Goal: Information Seeking & Learning: Check status

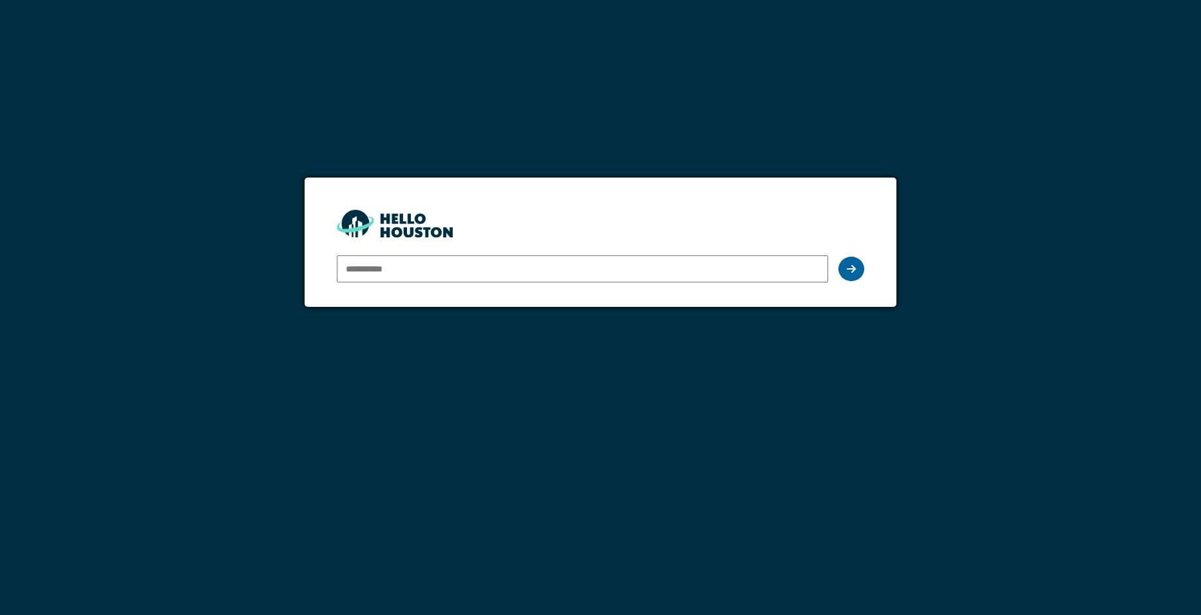
type input "**********"
click at [849, 268] on icon at bounding box center [851, 269] width 9 height 10
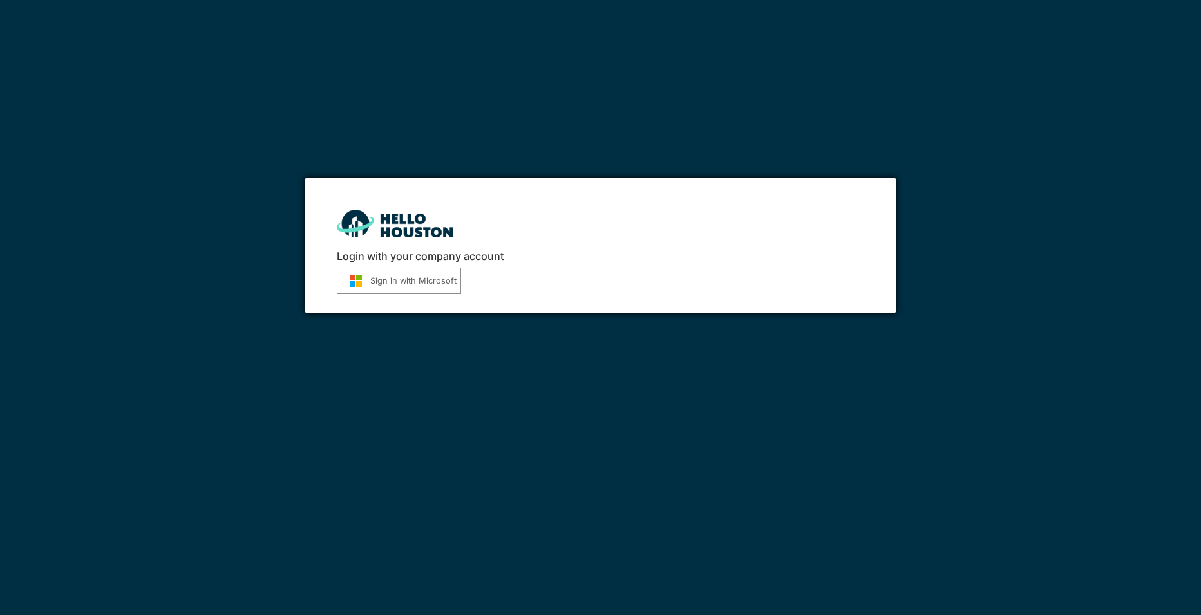
click at [444, 289] on button "Sign in with Microsoft" at bounding box center [399, 281] width 124 height 26
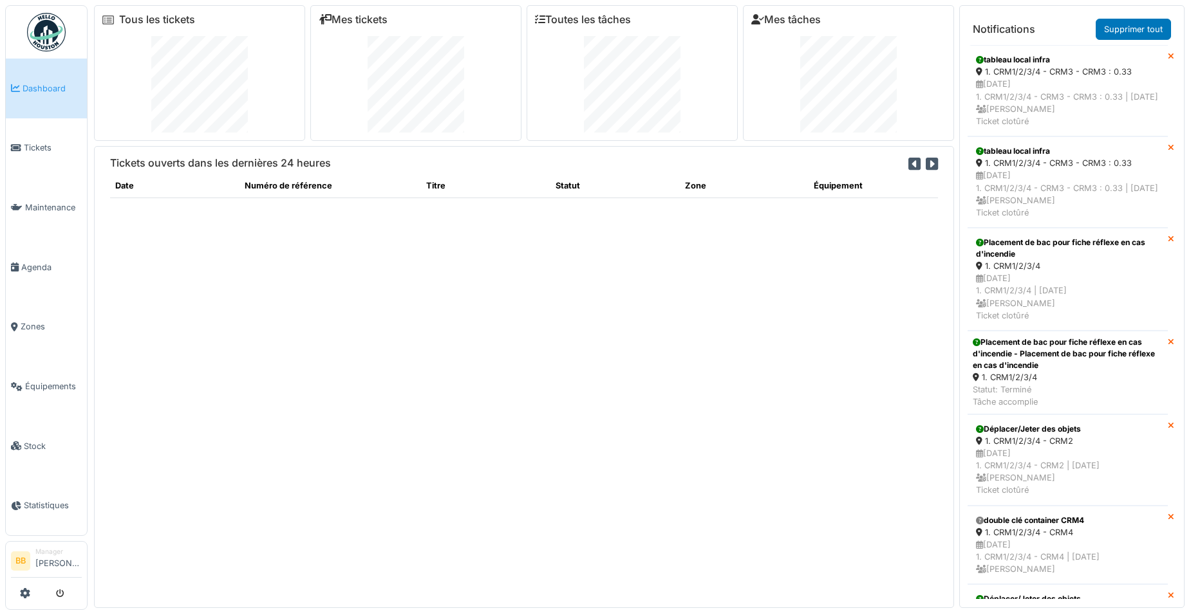
click at [444, 289] on div "Tickets ouverts dans les dernières 24 heures Date Numéro de référence Titre Sta…" at bounding box center [524, 377] width 860 height 462
click at [781, 516] on div "Tickets ouverts dans les dernières 24 heures Date Numéro de référence Titre Sta…" at bounding box center [524, 377] width 860 height 462
click at [58, 98] on link "Dashboard" at bounding box center [46, 89] width 81 height 60
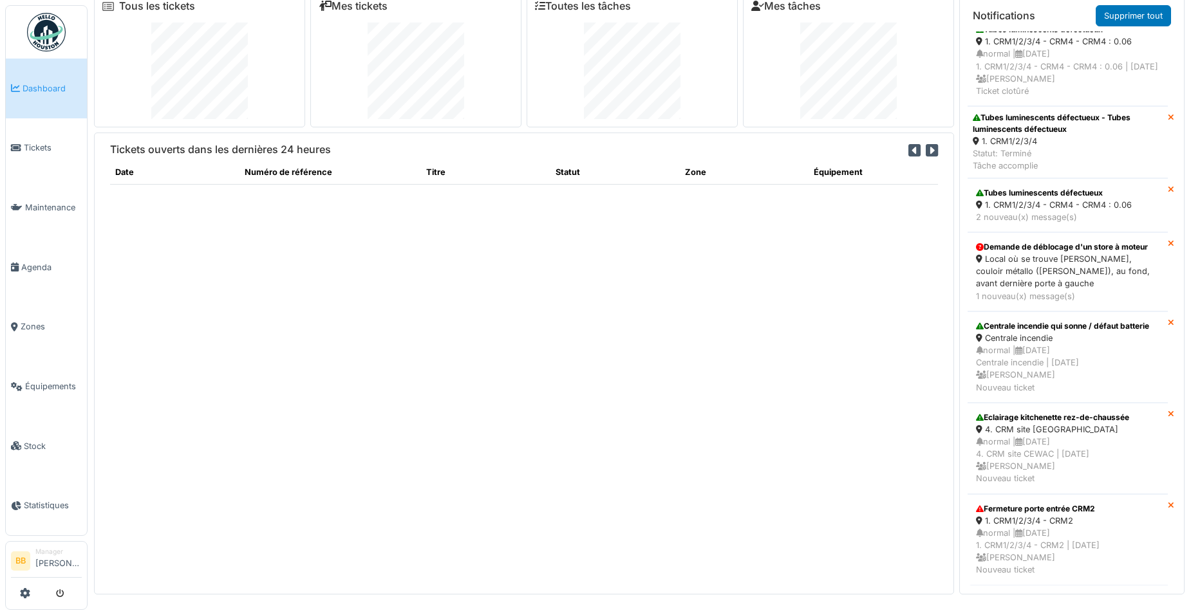
scroll to position [1605, 0]
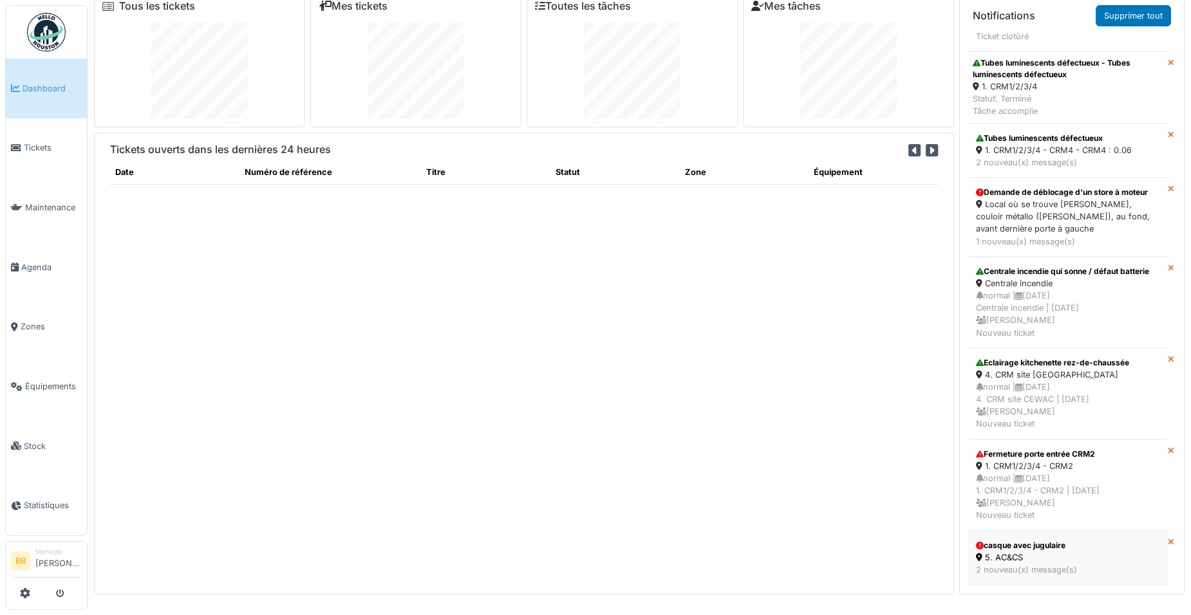
click at [1035, 552] on div "5. AC&CS" at bounding box center [1067, 558] width 183 height 12
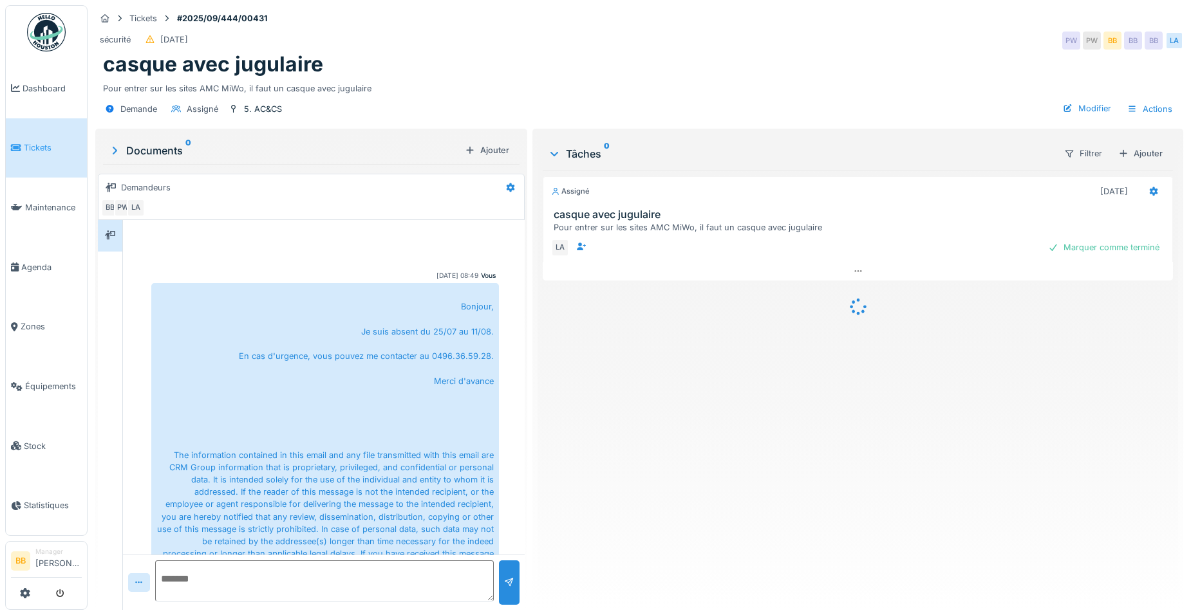
scroll to position [272, 0]
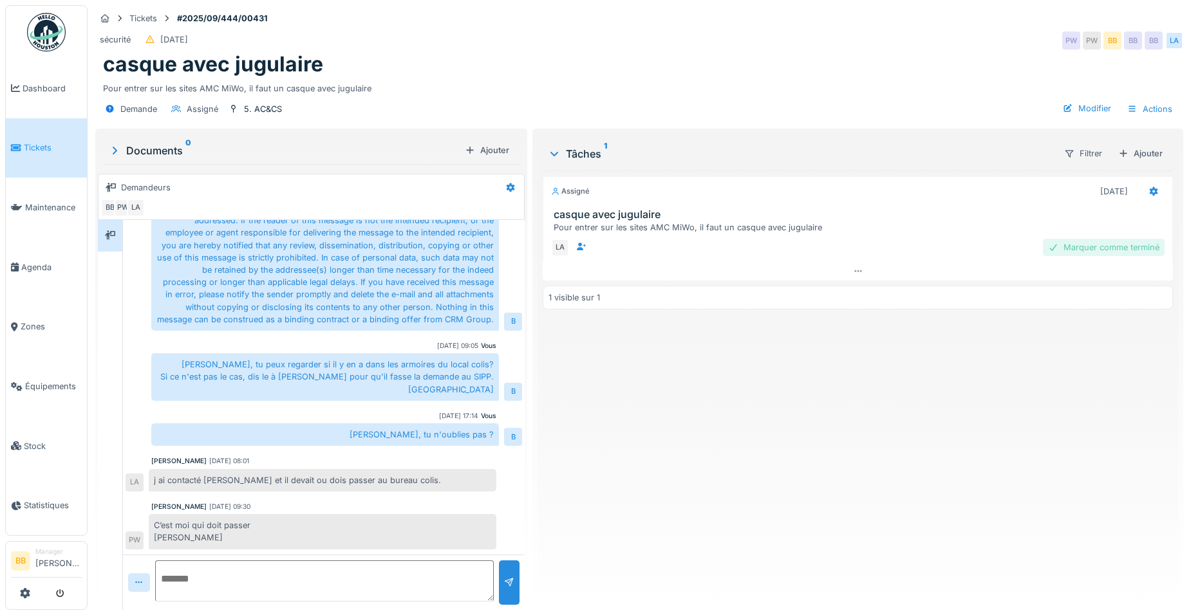
click at [1071, 249] on div "Marquer comme terminé" at bounding box center [1104, 247] width 122 height 17
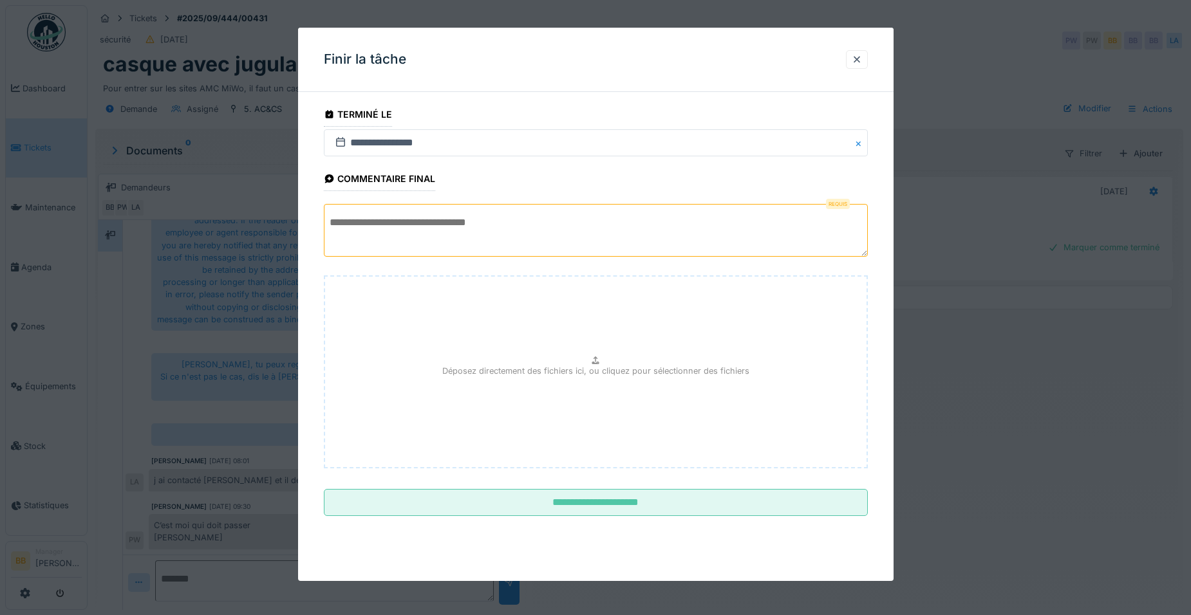
click at [429, 220] on textarea at bounding box center [596, 230] width 544 height 53
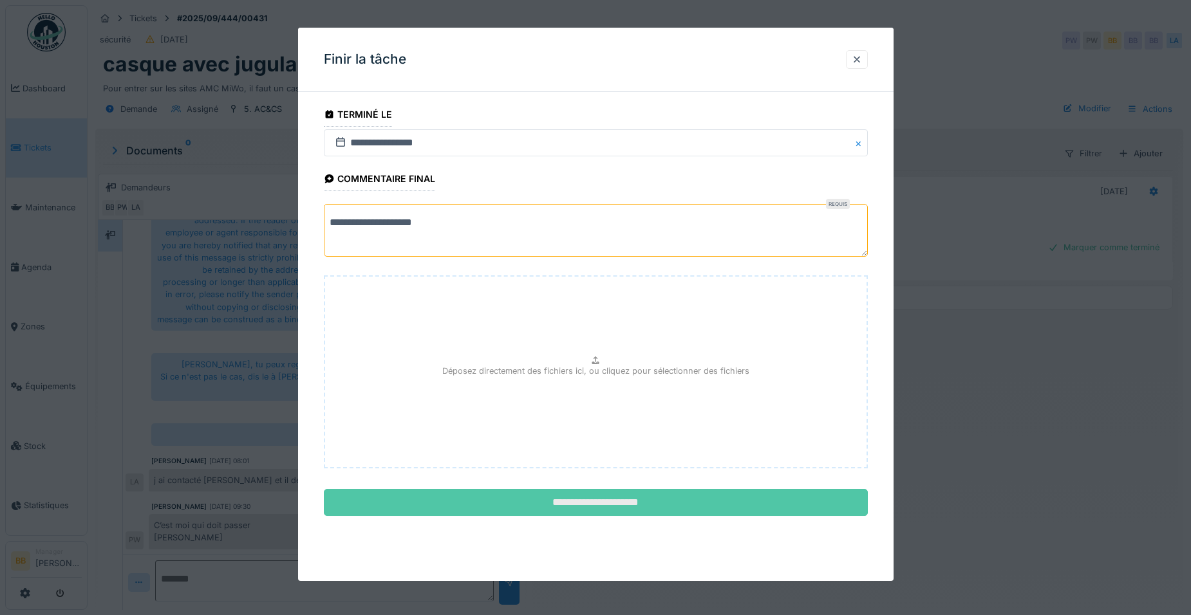
type textarea "**********"
click at [569, 496] on input "**********" at bounding box center [596, 502] width 544 height 27
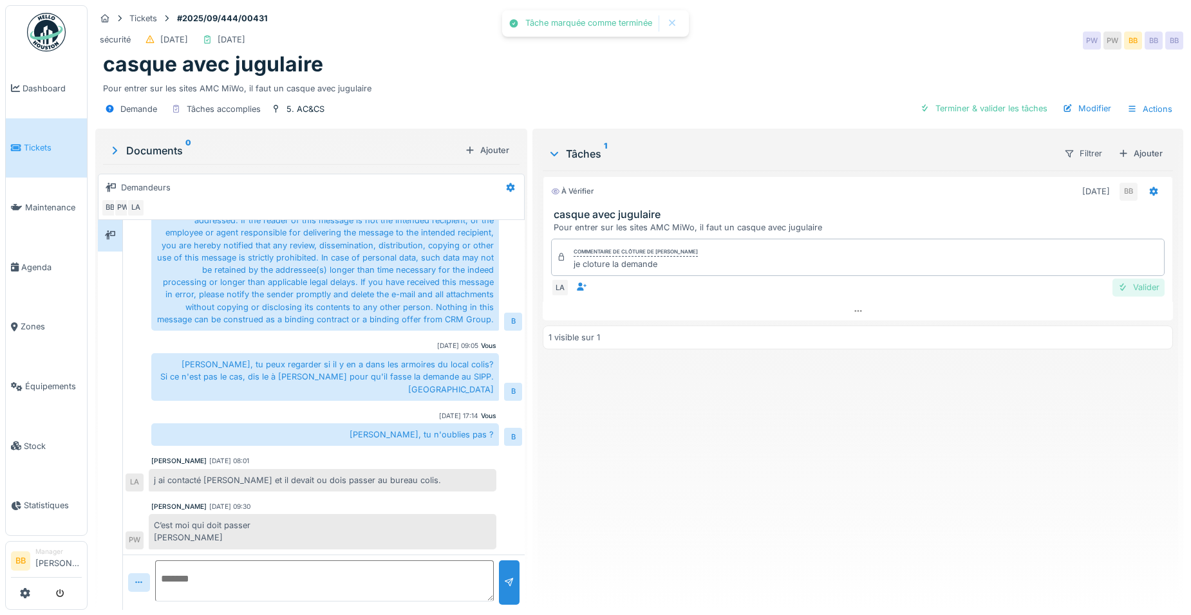
click at [1118, 291] on div at bounding box center [1123, 287] width 10 height 12
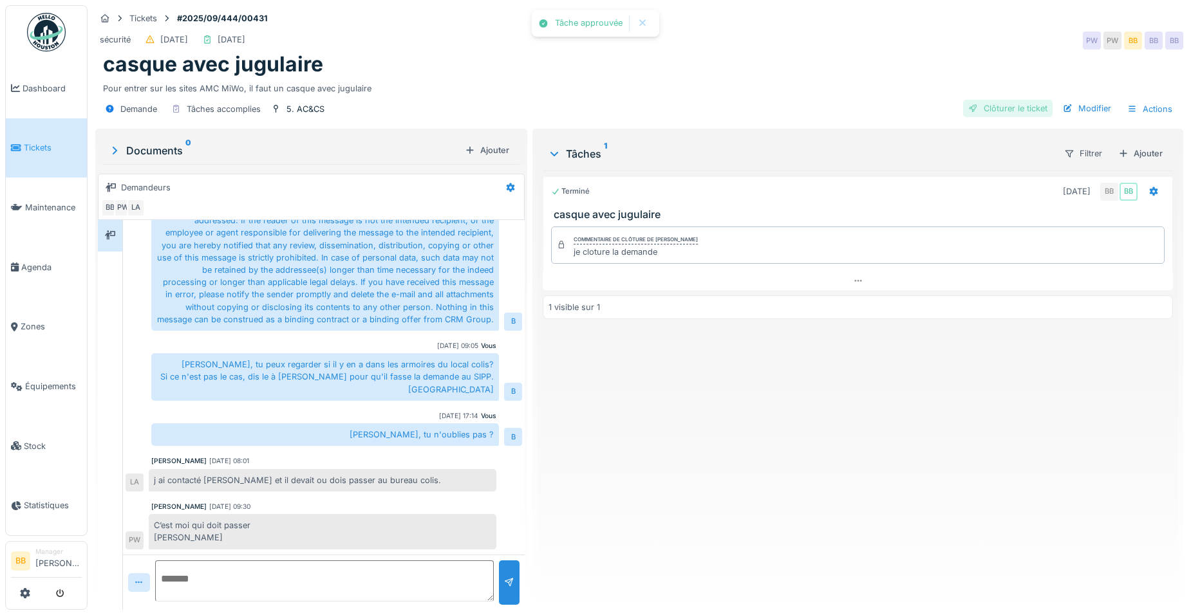
click at [1011, 108] on div "Clôturer le ticket" at bounding box center [1007, 108] width 89 height 17
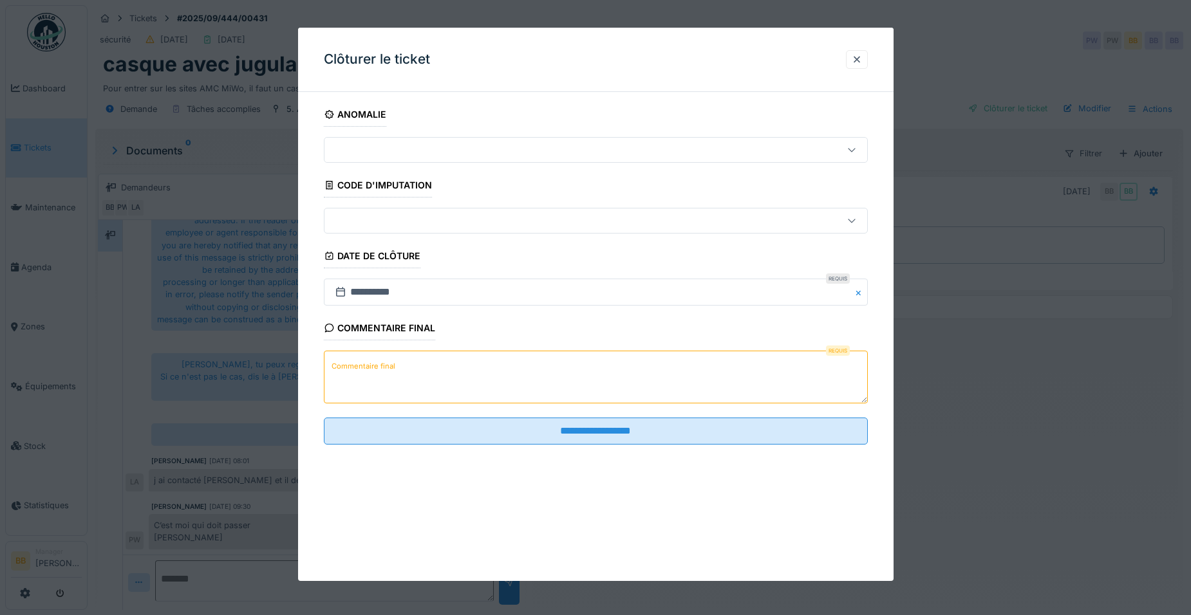
click at [382, 388] on textarea "Commentaire final" at bounding box center [596, 377] width 544 height 53
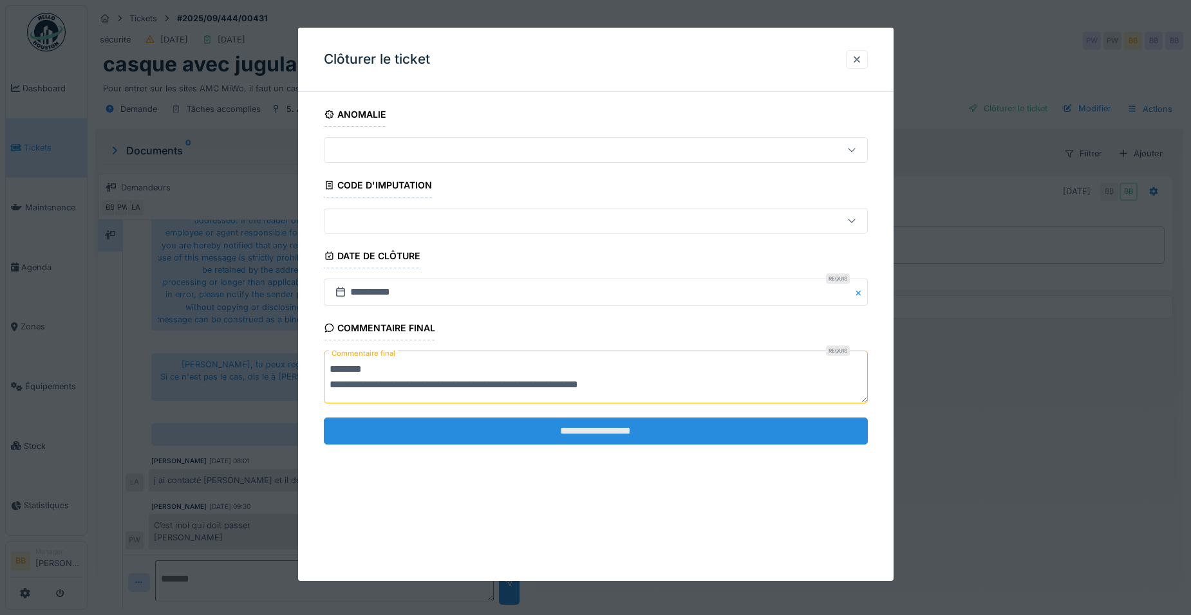
type textarea "**********"
click at [536, 424] on input "**********" at bounding box center [596, 431] width 544 height 27
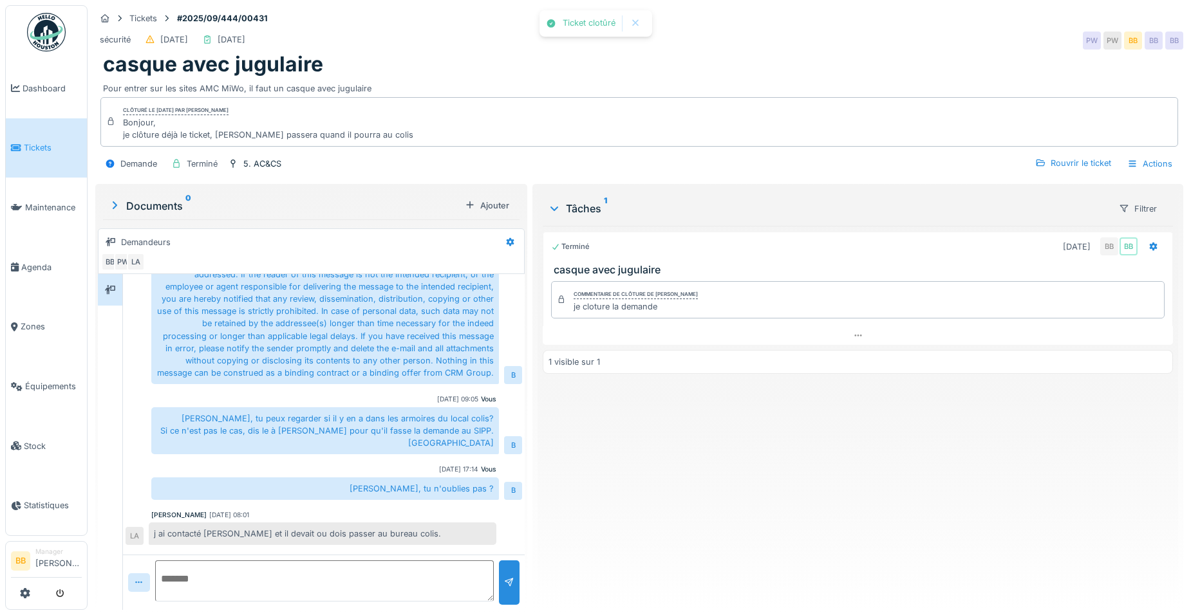
scroll to position [326, 0]
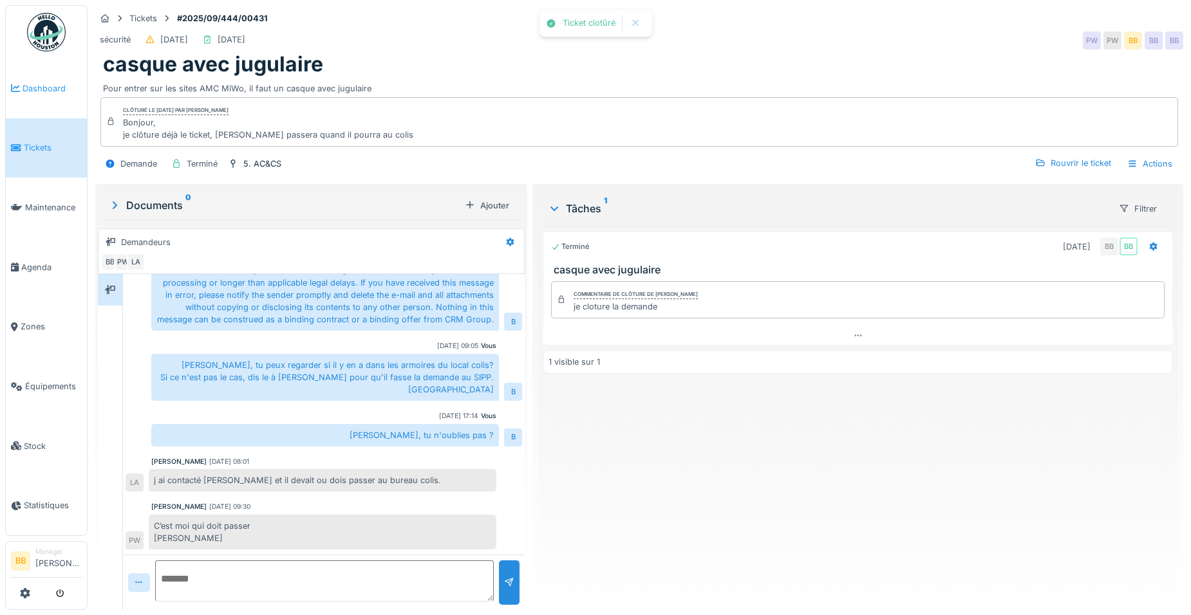
click at [33, 86] on span "Dashboard" at bounding box center [52, 88] width 59 height 12
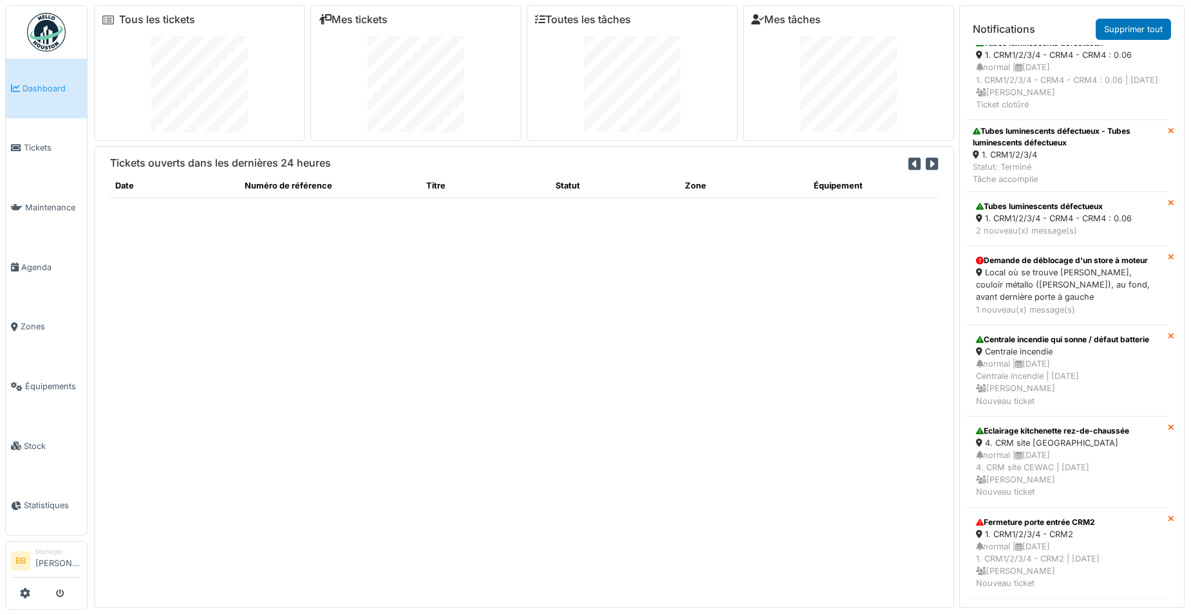
scroll to position [1550, 0]
click at [1034, 529] on div "1. CRM1/2/3/4 - CRM2" at bounding box center [1067, 535] width 183 height 12
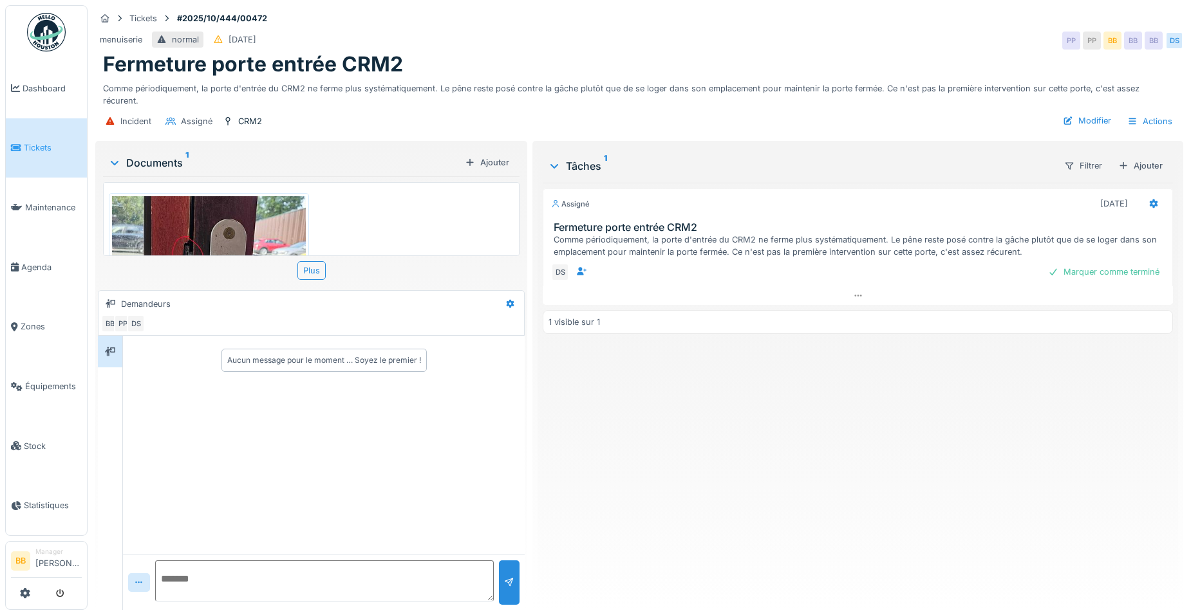
click at [206, 563] on textarea at bounding box center [324, 581] width 339 height 41
click at [35, 89] on span "Dashboard" at bounding box center [52, 88] width 59 height 12
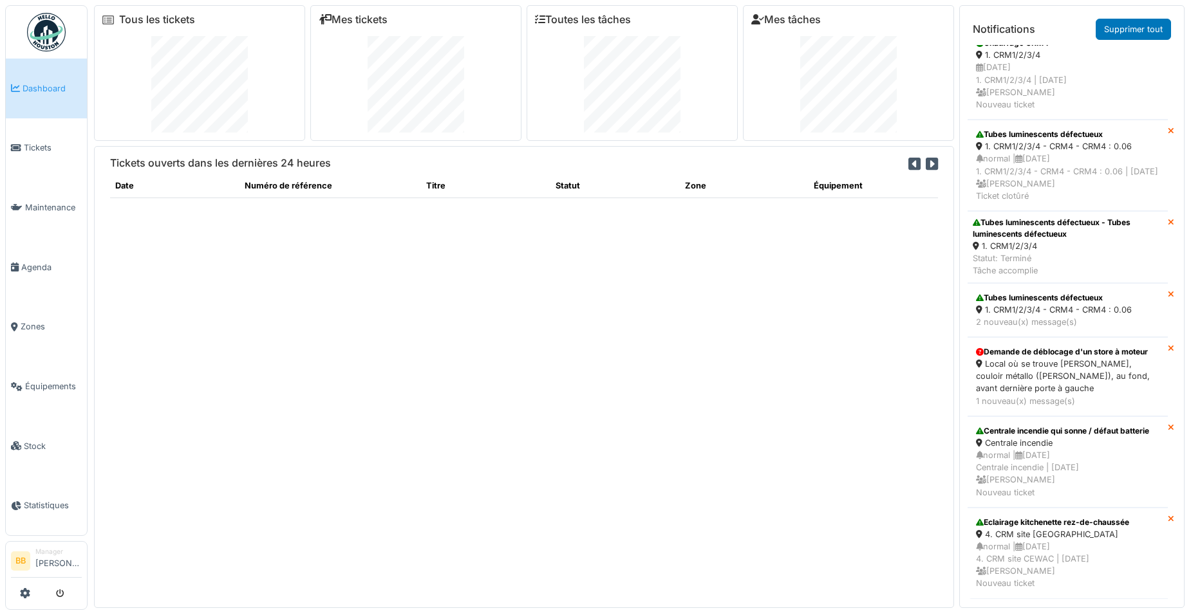
scroll to position [1459, 0]
click at [1053, 517] on div "Eclairage kitchenette rez-de-chaussée" at bounding box center [1067, 523] width 183 height 12
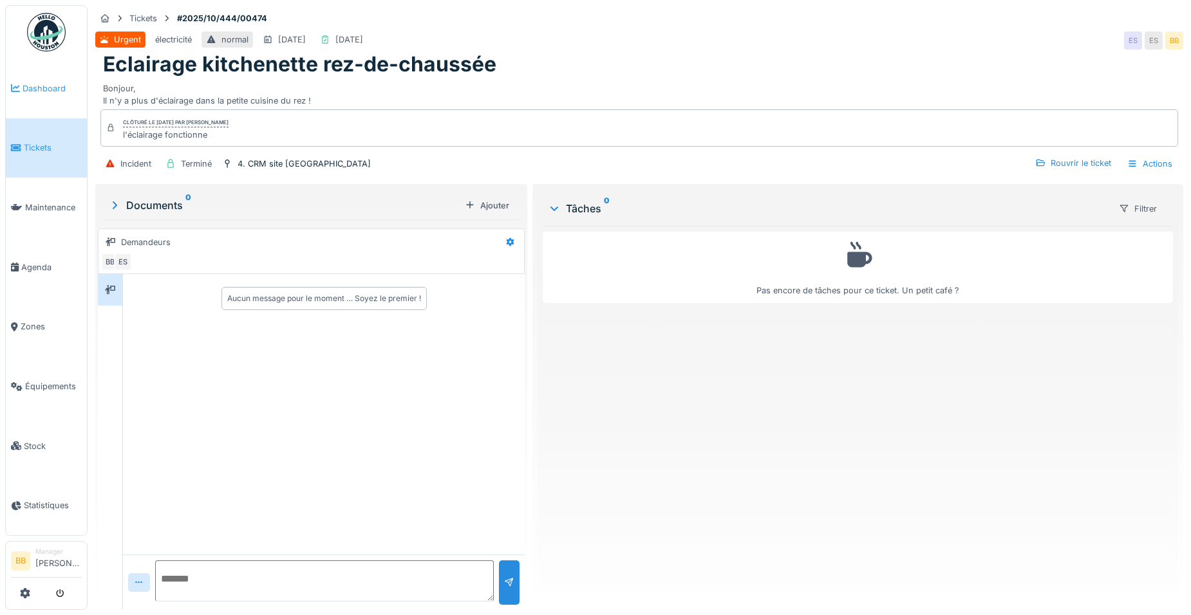
click at [50, 83] on span "Dashboard" at bounding box center [52, 88] width 59 height 12
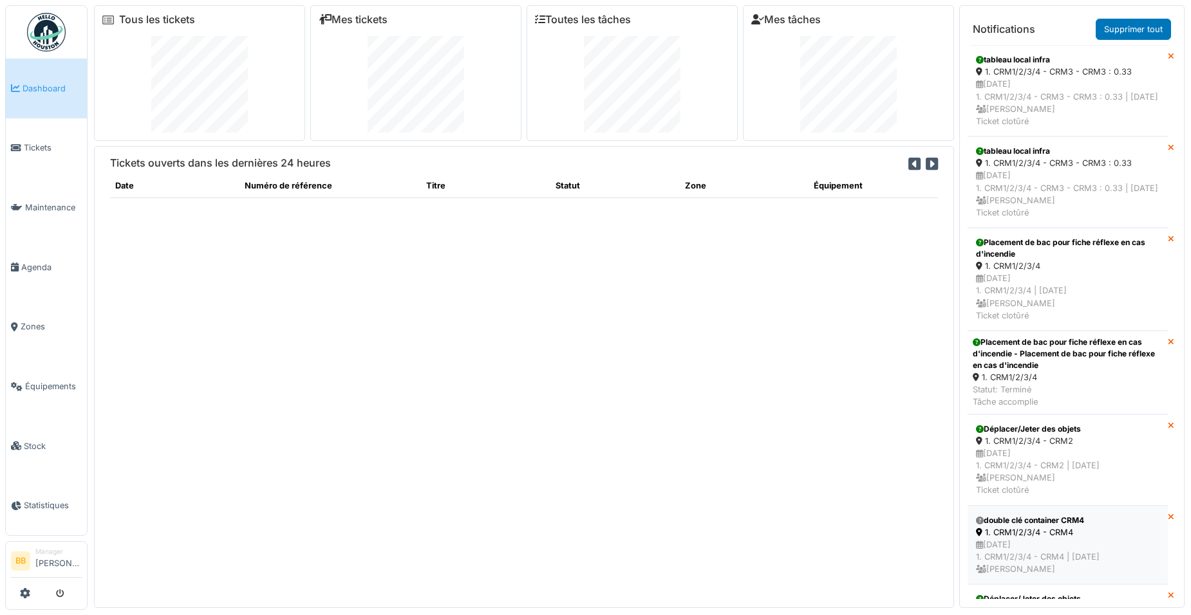
click at [1066, 527] on div "double clé container CRM4" at bounding box center [1067, 521] width 183 height 12
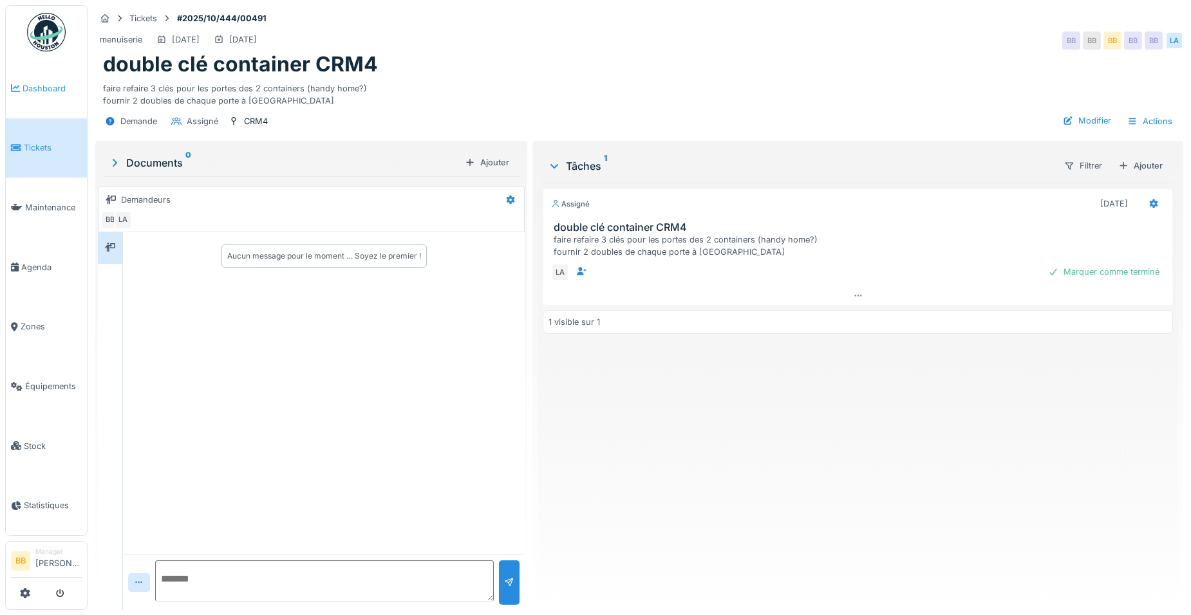
click at [55, 90] on span "Dashboard" at bounding box center [52, 88] width 59 height 12
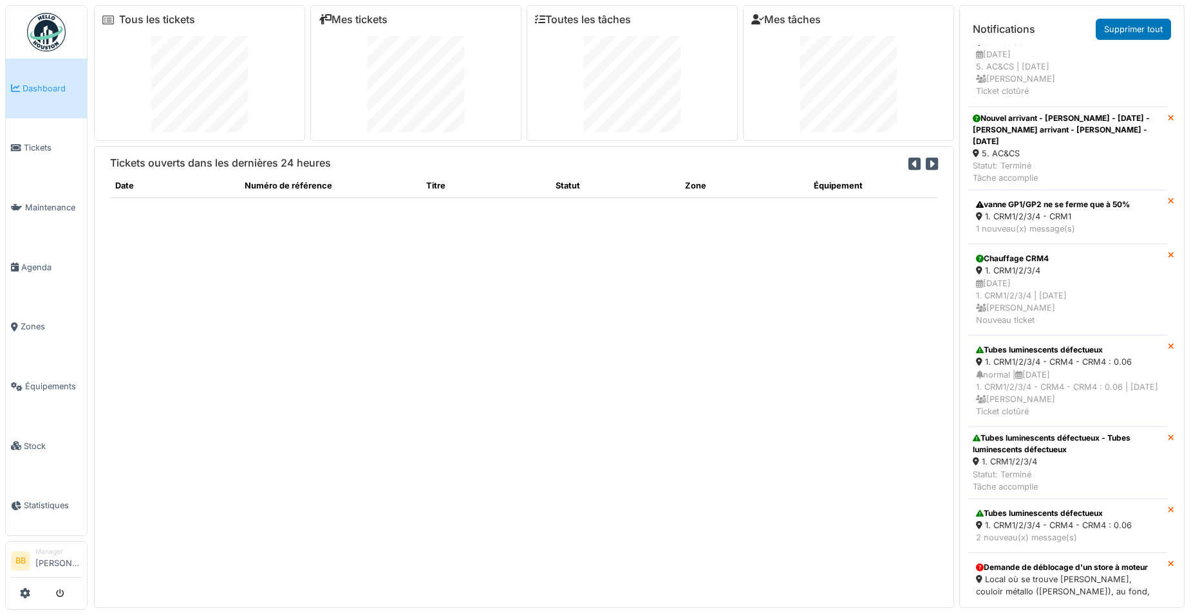
scroll to position [1289, 0]
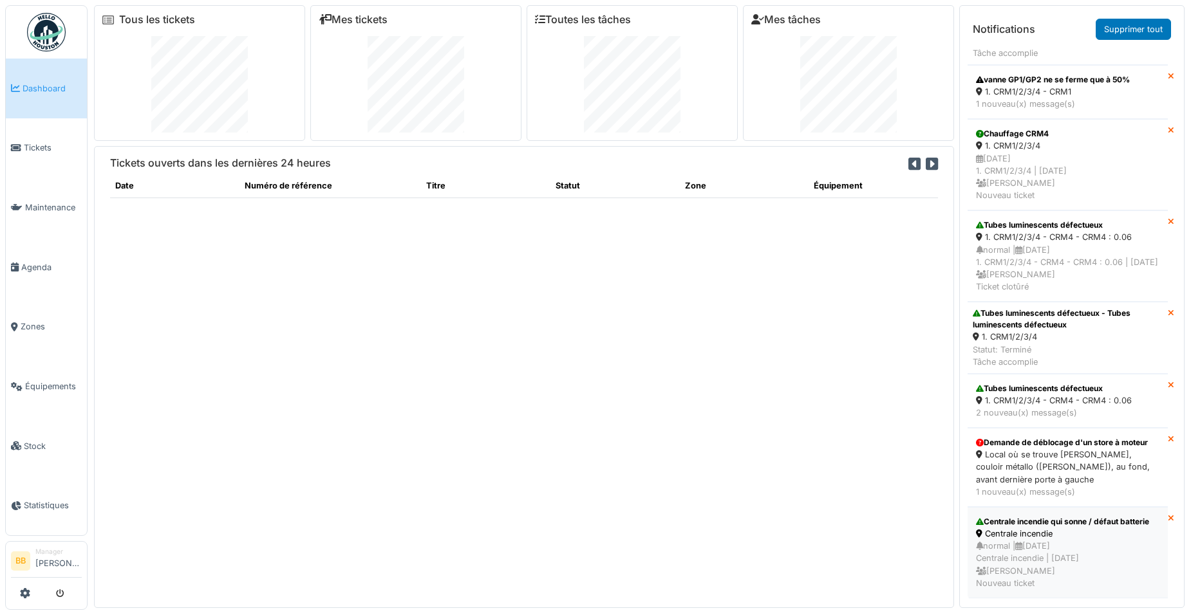
click at [1026, 516] on div "Centrale incendie qui sonne / défaut batterie" at bounding box center [1067, 522] width 183 height 12
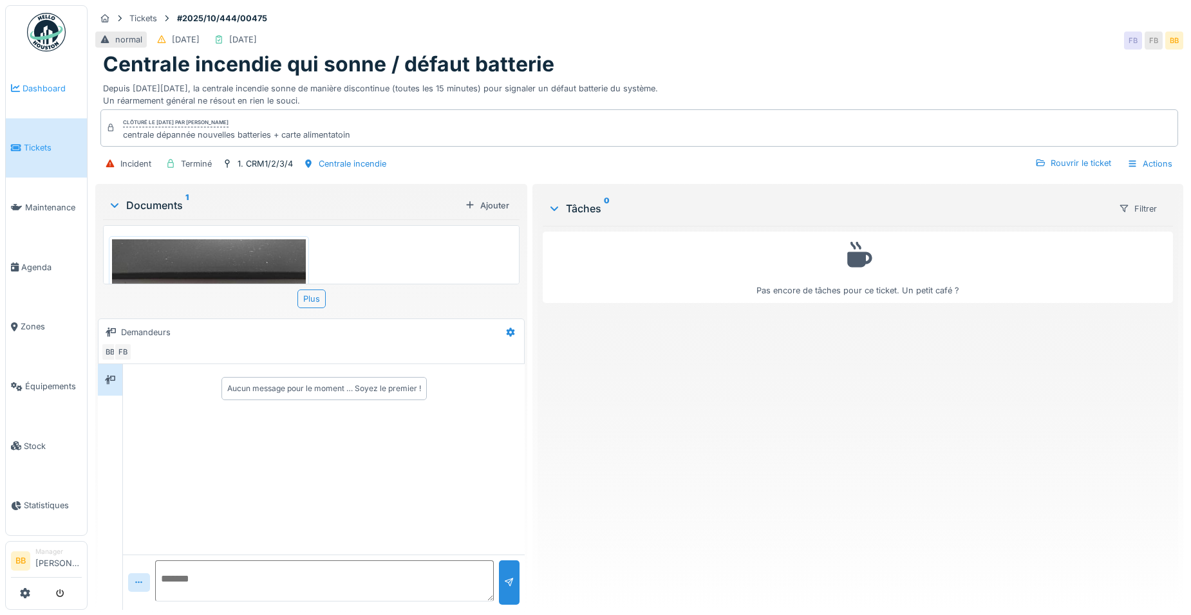
click at [17, 69] on link "Dashboard" at bounding box center [46, 89] width 81 height 60
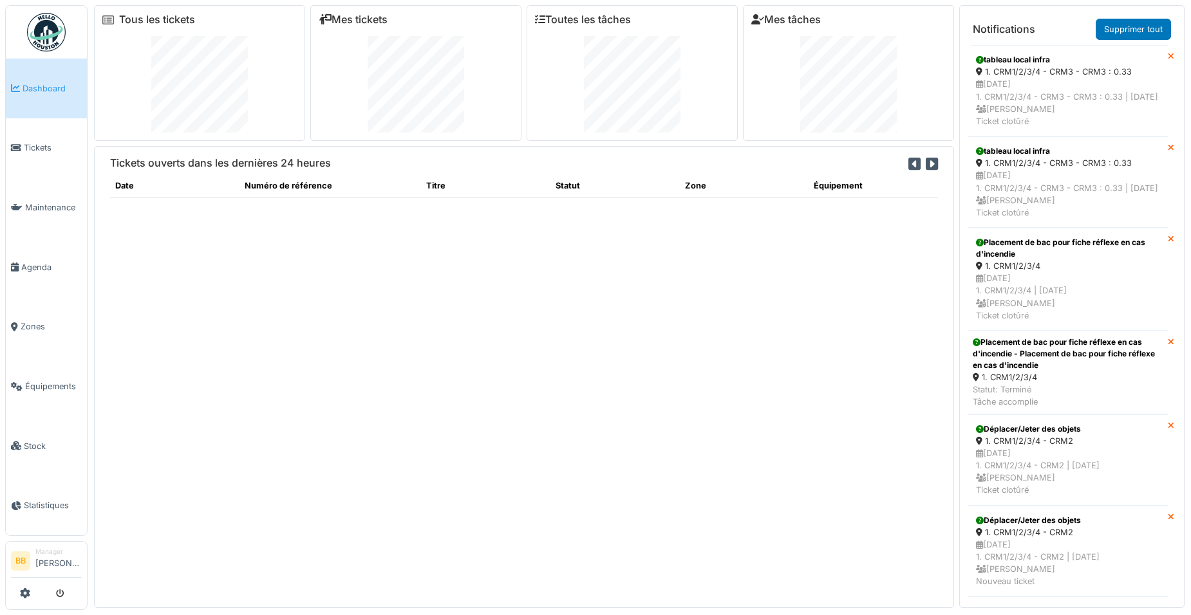
click at [1076, 539] on div "1. CRM1/2/3/4 - CRM2" at bounding box center [1067, 533] width 183 height 12
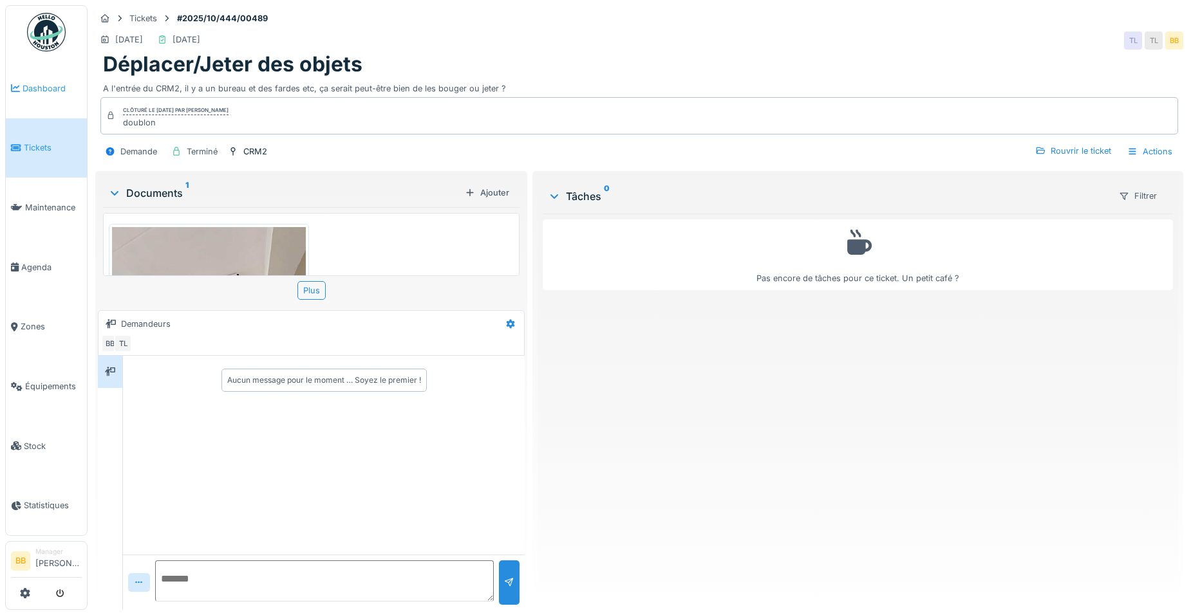
click at [39, 86] on span "Dashboard" at bounding box center [52, 88] width 59 height 12
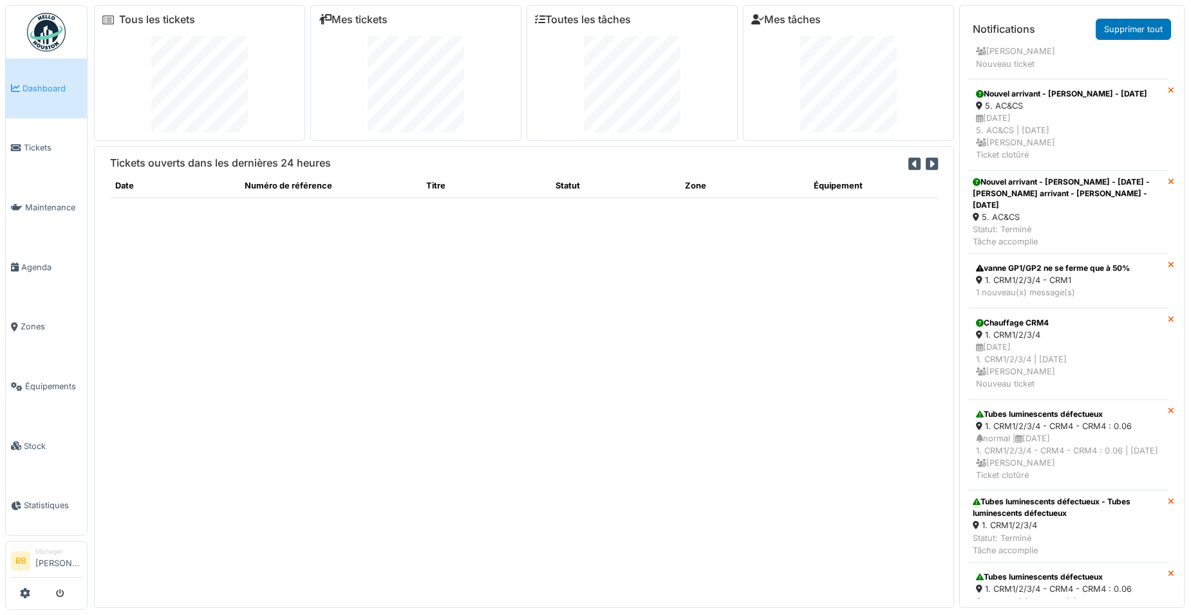
scroll to position [1003, 0]
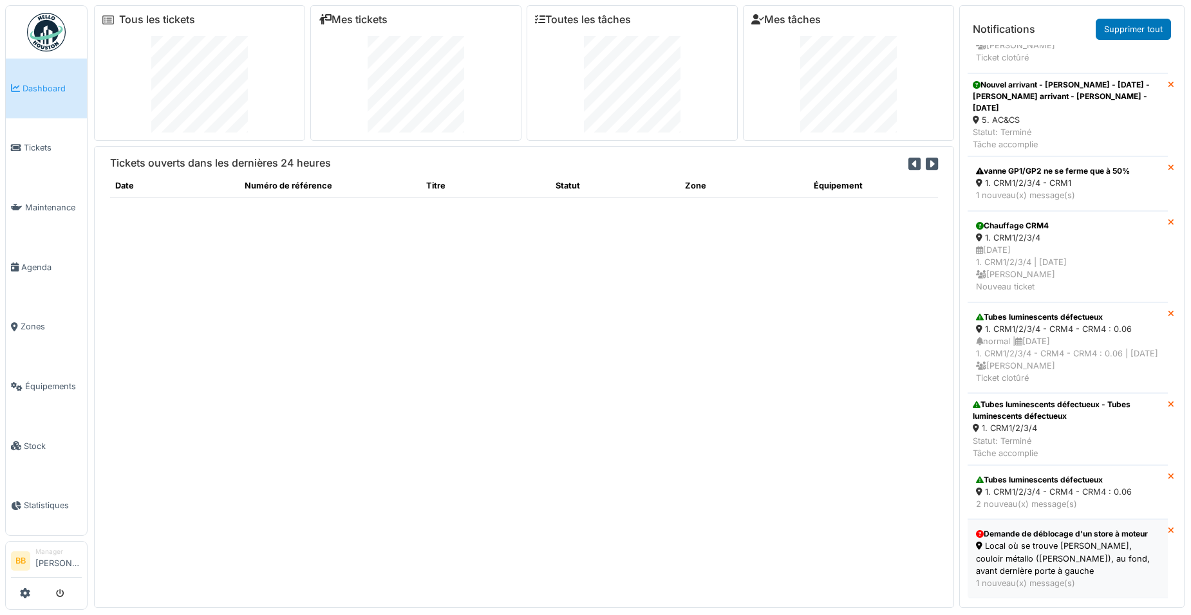
click at [1069, 529] on div "Demande de déblocage d'un store à moteur" at bounding box center [1067, 535] width 183 height 12
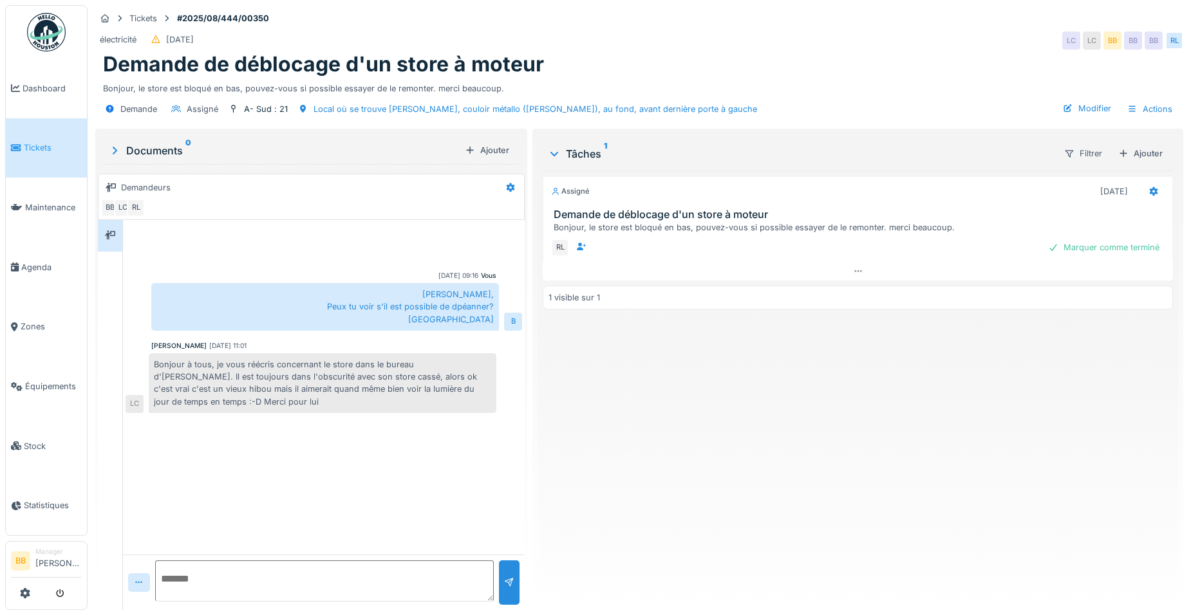
click at [310, 583] on textarea at bounding box center [324, 581] width 339 height 41
type textarea "**********"
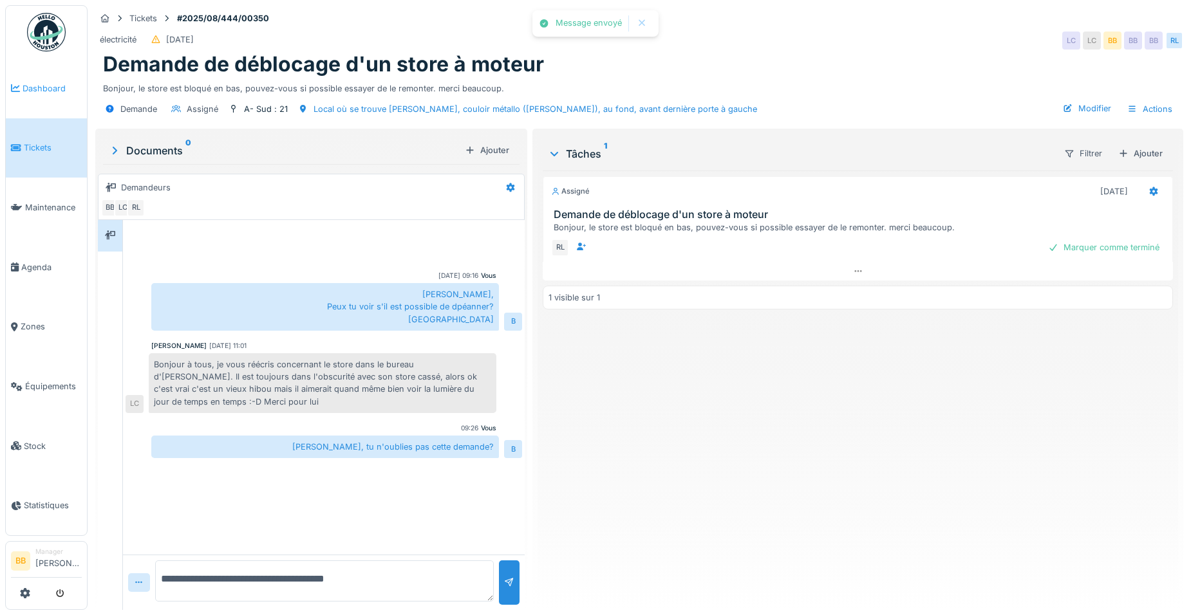
click at [65, 93] on span "Dashboard" at bounding box center [52, 88] width 59 height 12
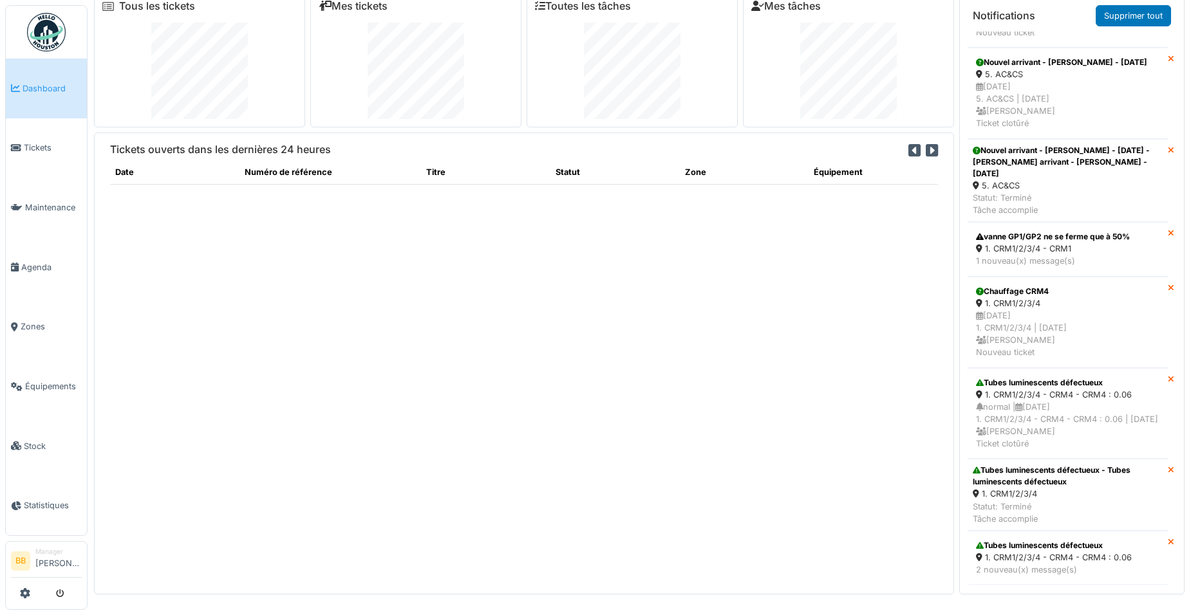
scroll to position [924, 0]
click at [1064, 541] on div "Tubes luminescents défectueux" at bounding box center [1067, 546] width 183 height 12
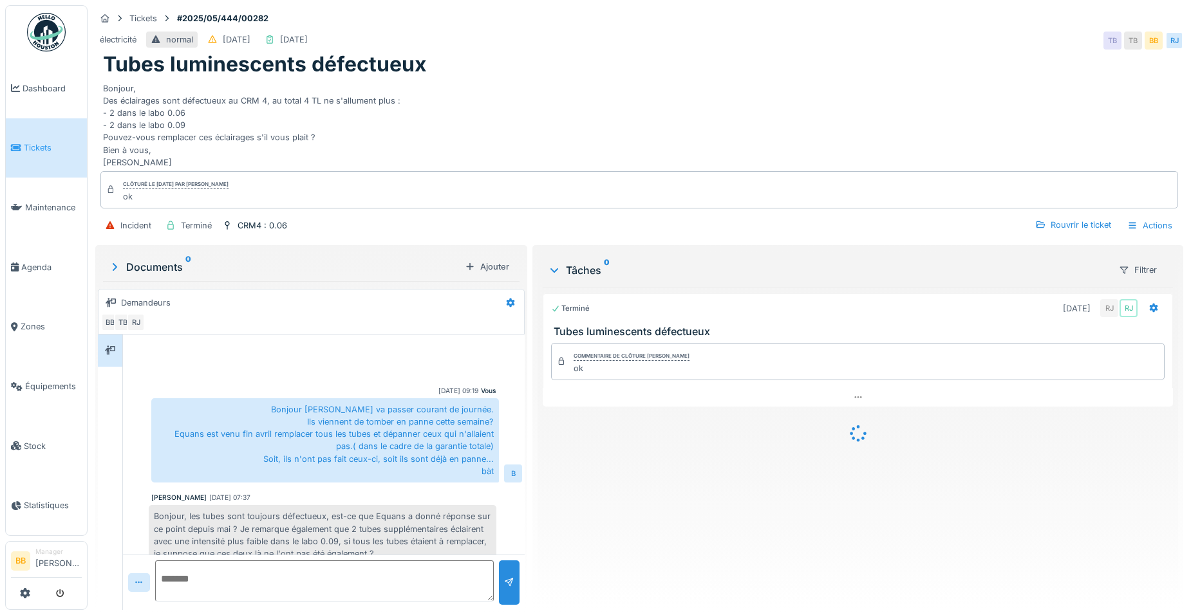
scroll to position [317, 0]
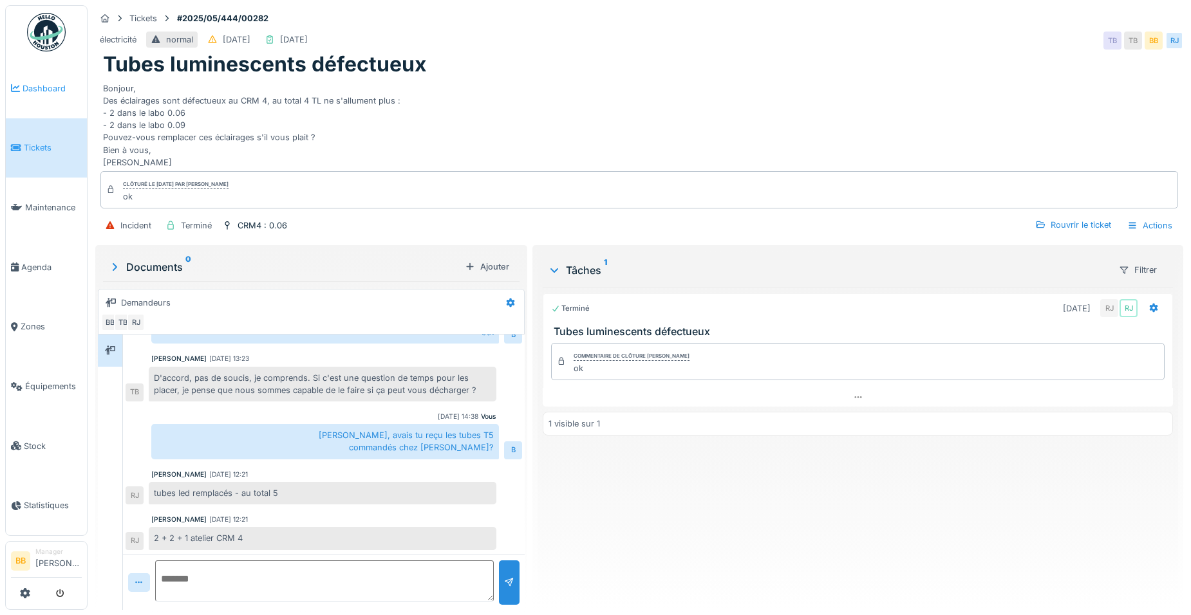
click at [43, 93] on span "Dashboard" at bounding box center [52, 88] width 59 height 12
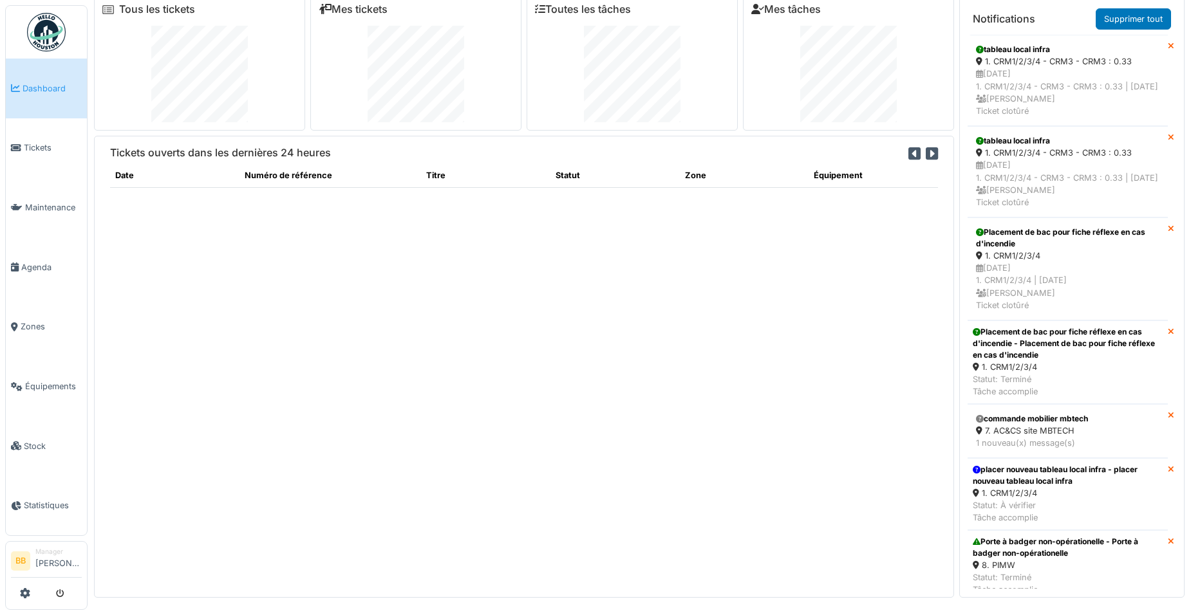
scroll to position [14, 0]
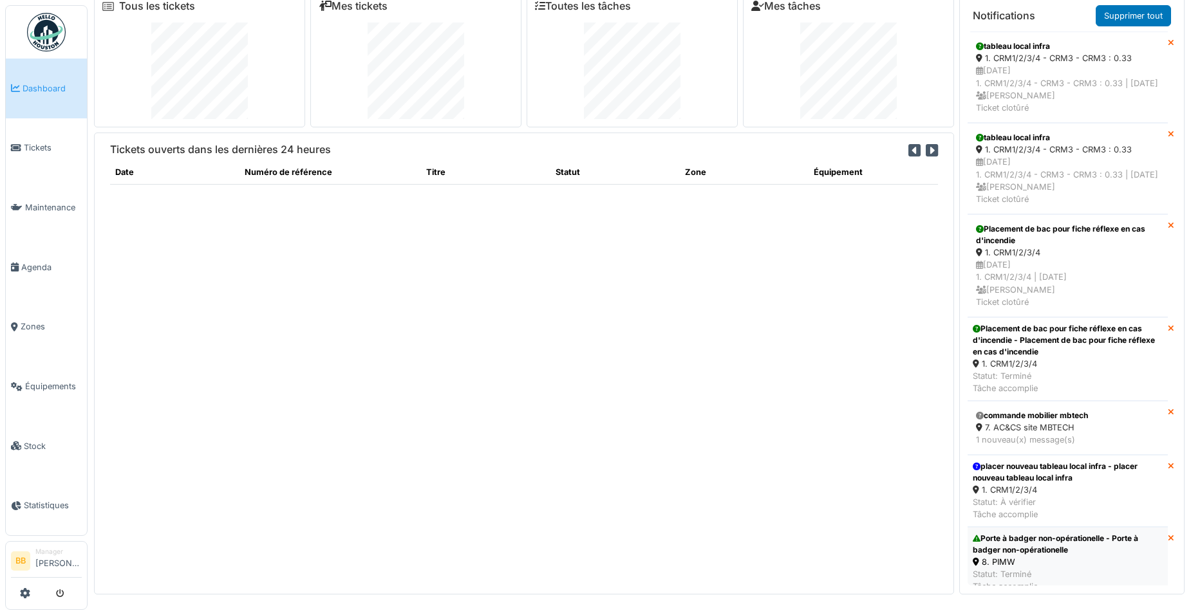
click at [1055, 556] on div "Porte à badger non-opérationelle - Porte à badger non-opérationelle" at bounding box center [1068, 544] width 190 height 23
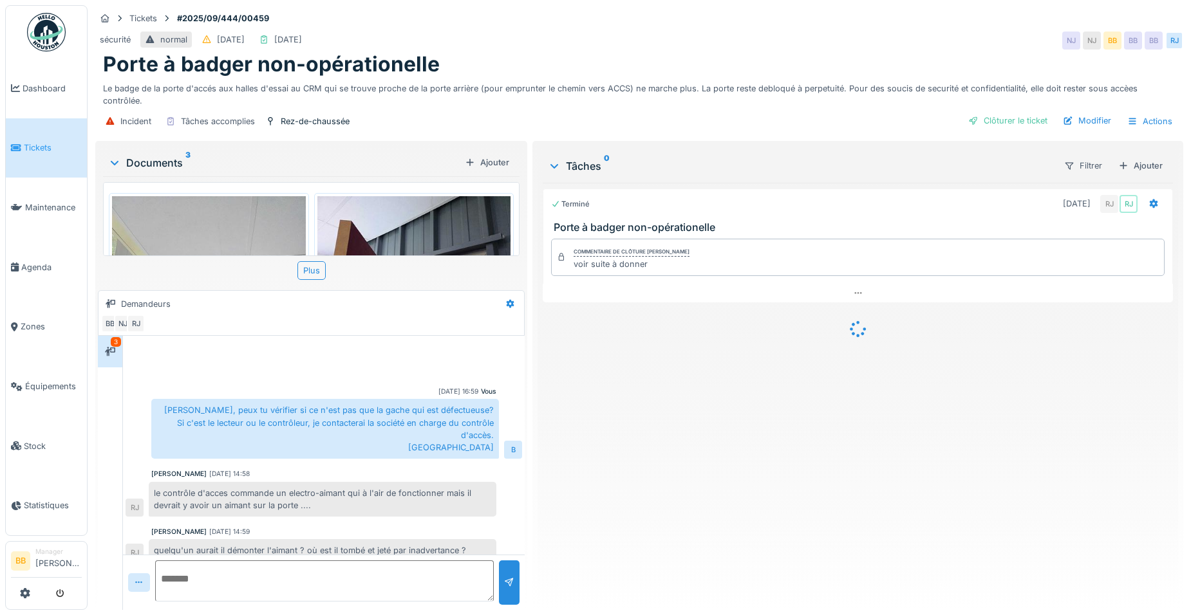
scroll to position [71, 0]
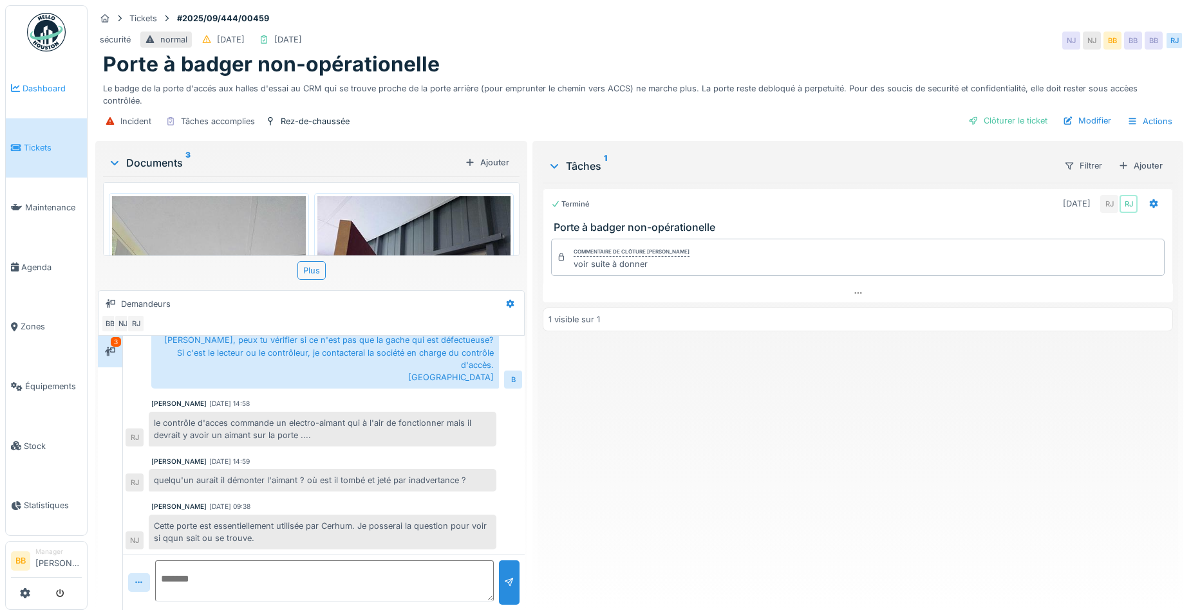
click at [55, 95] on link "Dashboard" at bounding box center [46, 89] width 81 height 60
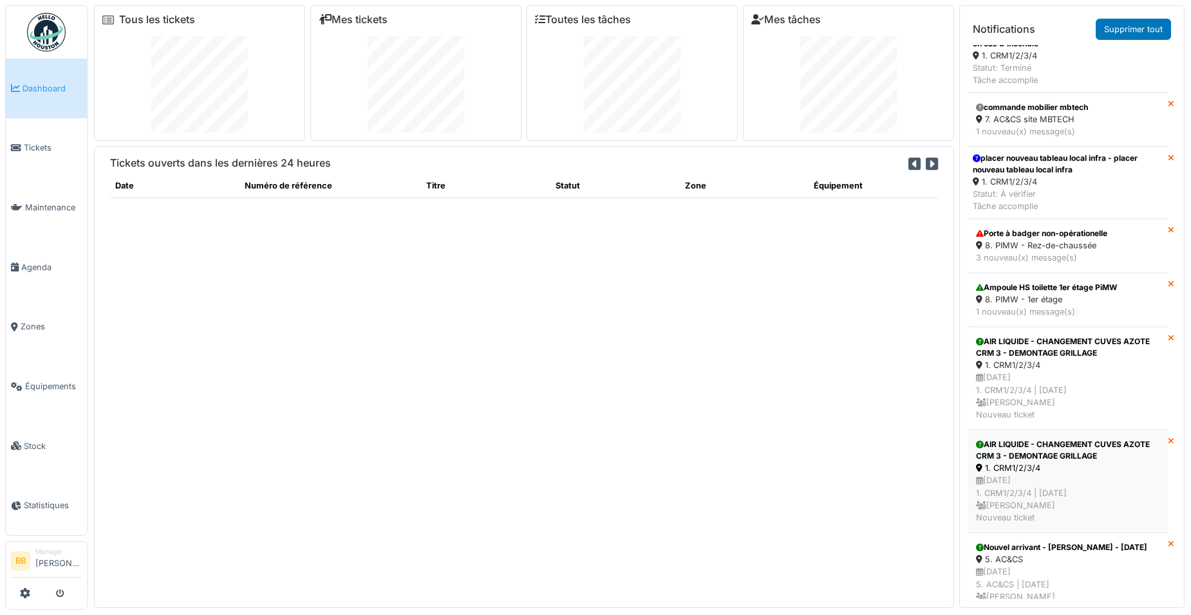
scroll to position [622, 0]
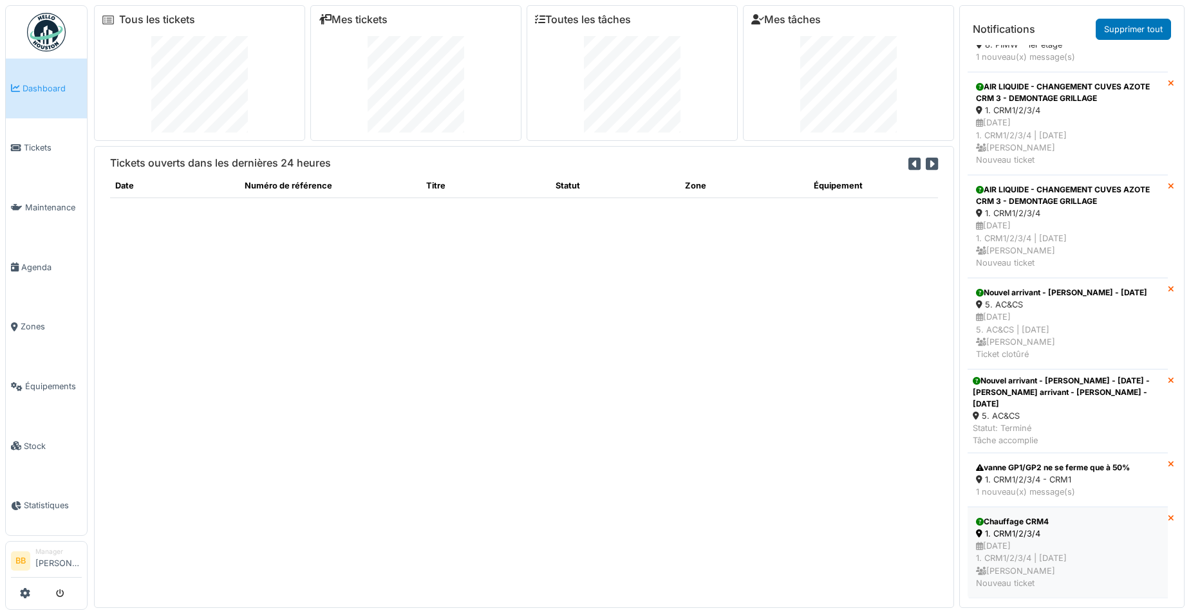
click at [1079, 528] on div "1. CRM1/2/3/4" at bounding box center [1067, 534] width 183 height 12
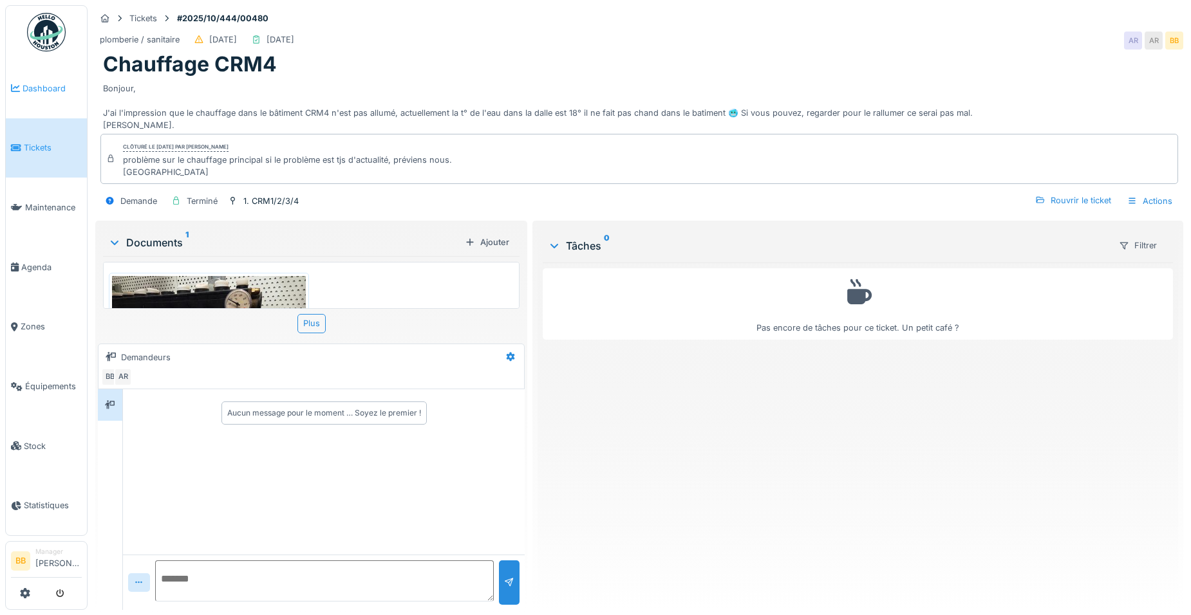
click at [57, 84] on span "Dashboard" at bounding box center [52, 88] width 59 height 12
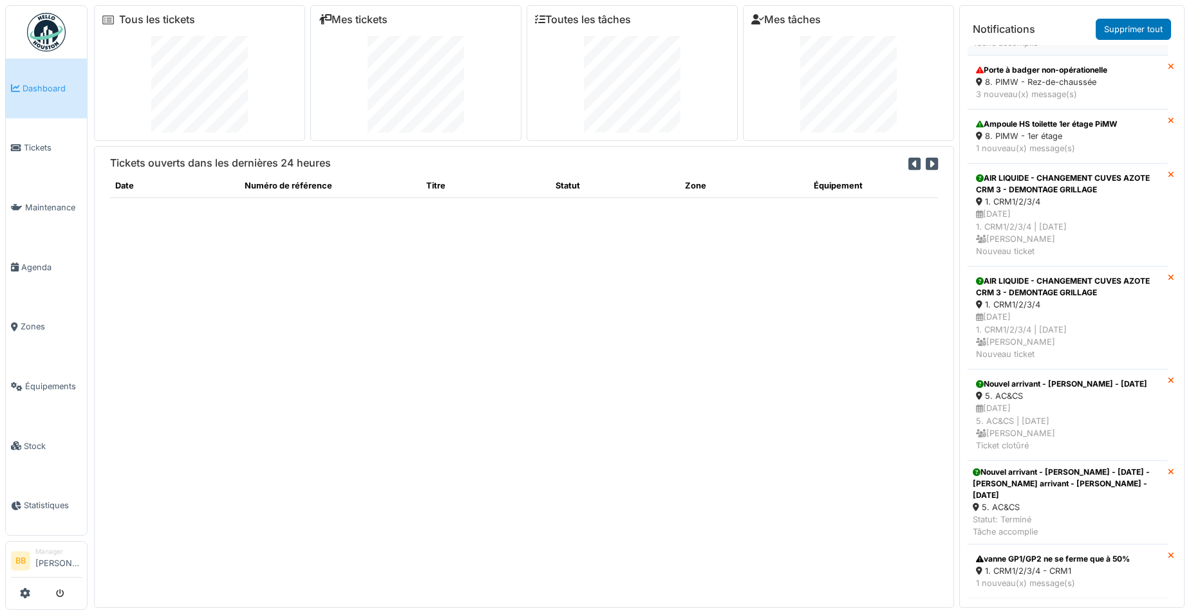
scroll to position [530, 0]
click at [1038, 565] on div "1. CRM1/2/3/4 - CRM1" at bounding box center [1067, 571] width 183 height 12
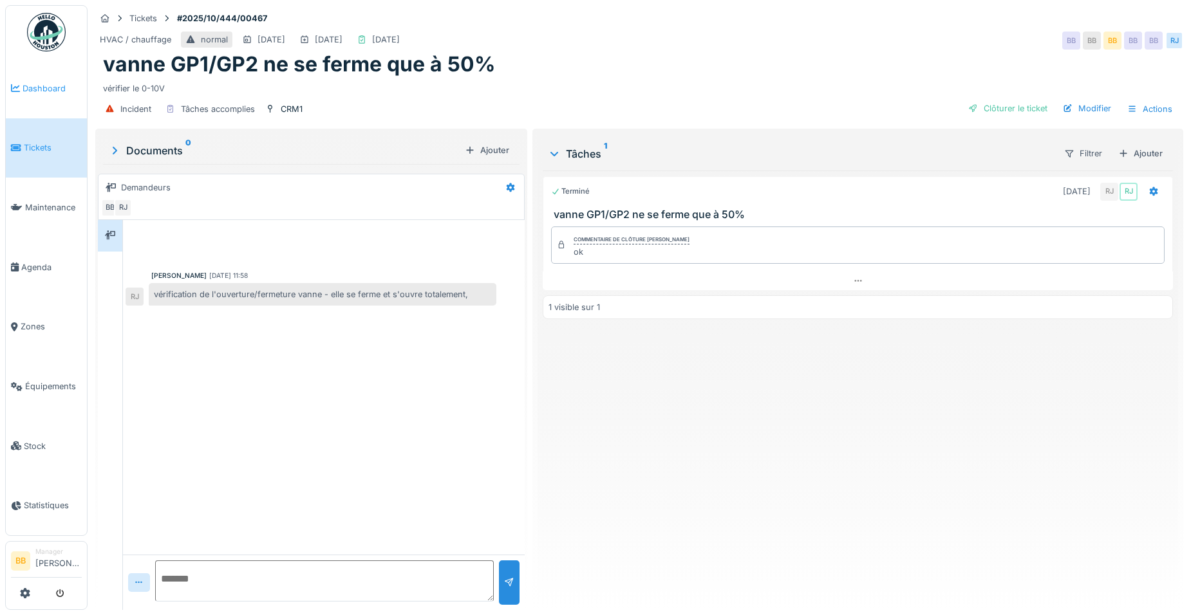
click at [39, 89] on span "Dashboard" at bounding box center [52, 88] width 59 height 12
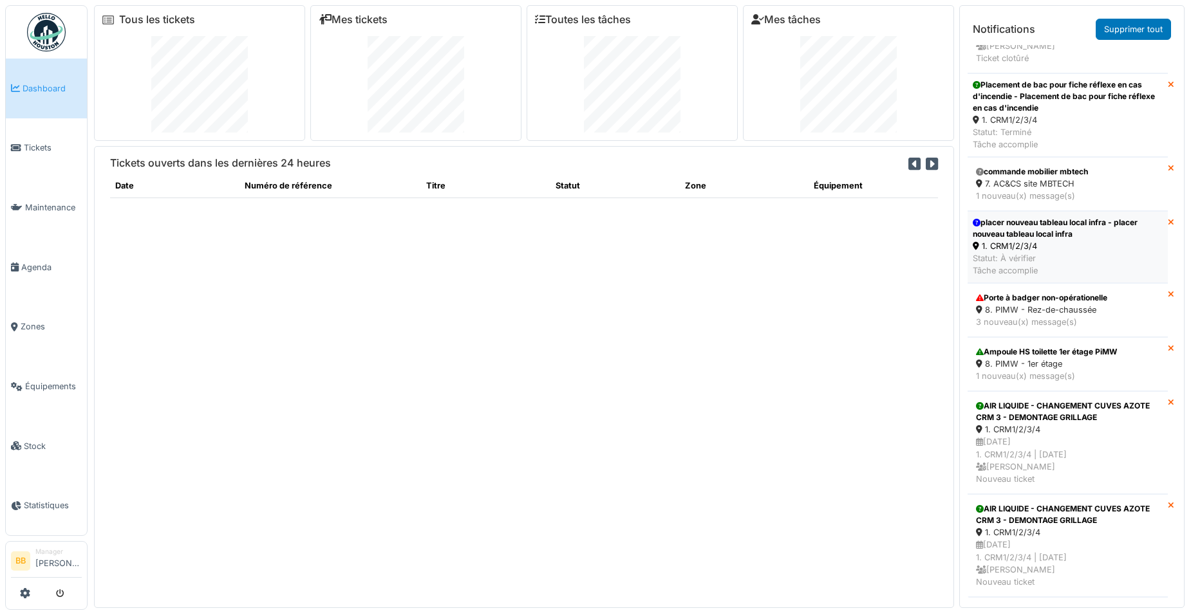
scroll to position [476, 0]
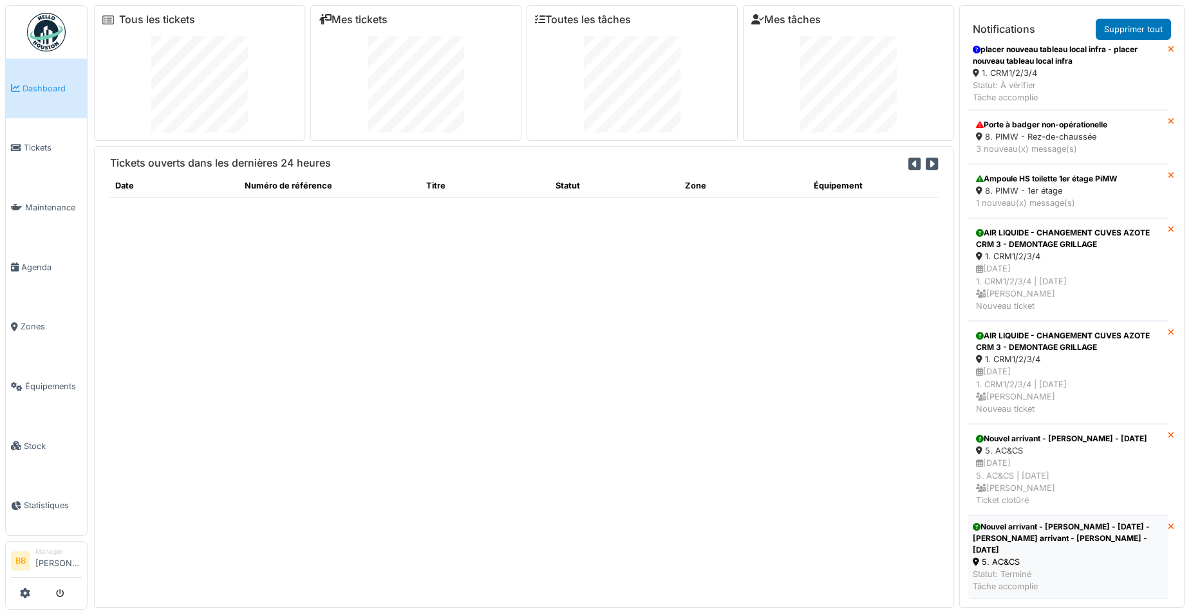
click at [1082, 533] on div "Nouvel arrivant - Julie Marchais - 29/09/2025 - Nouvel arrivant - Julie Marchai…" at bounding box center [1068, 538] width 190 height 35
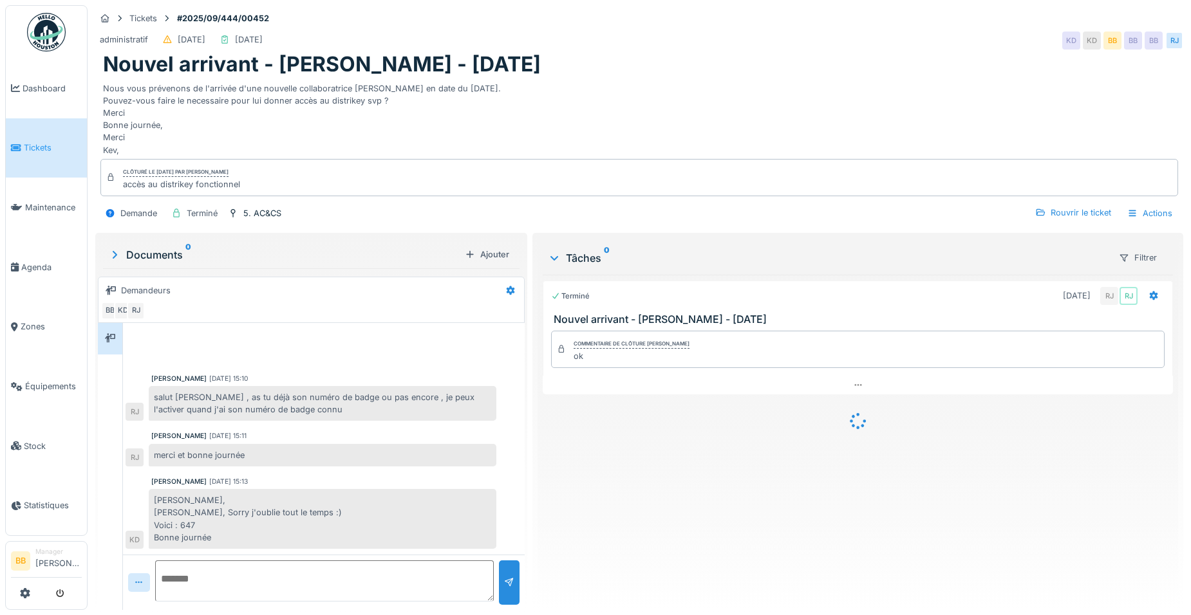
scroll to position [58, 0]
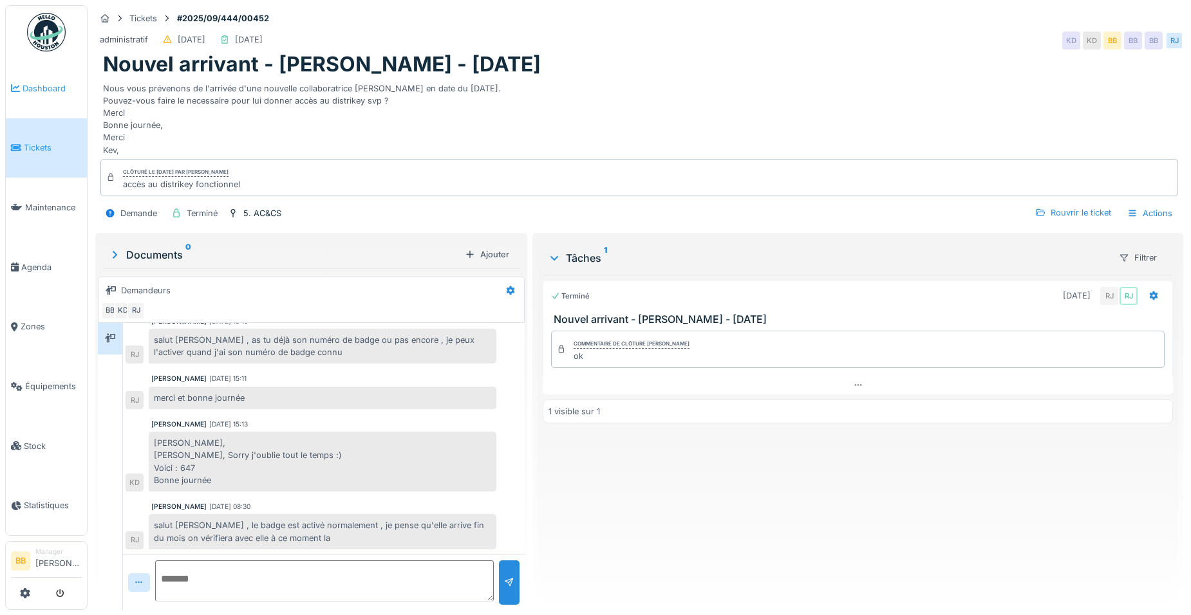
click at [59, 84] on span "Dashboard" at bounding box center [52, 88] width 59 height 12
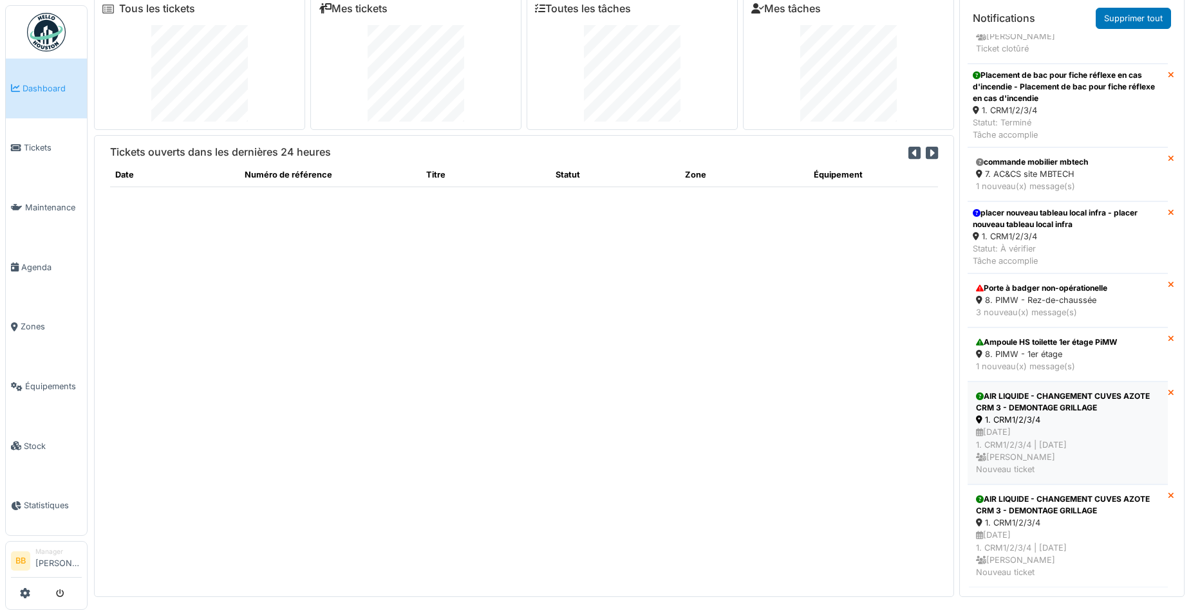
scroll to position [14, 0]
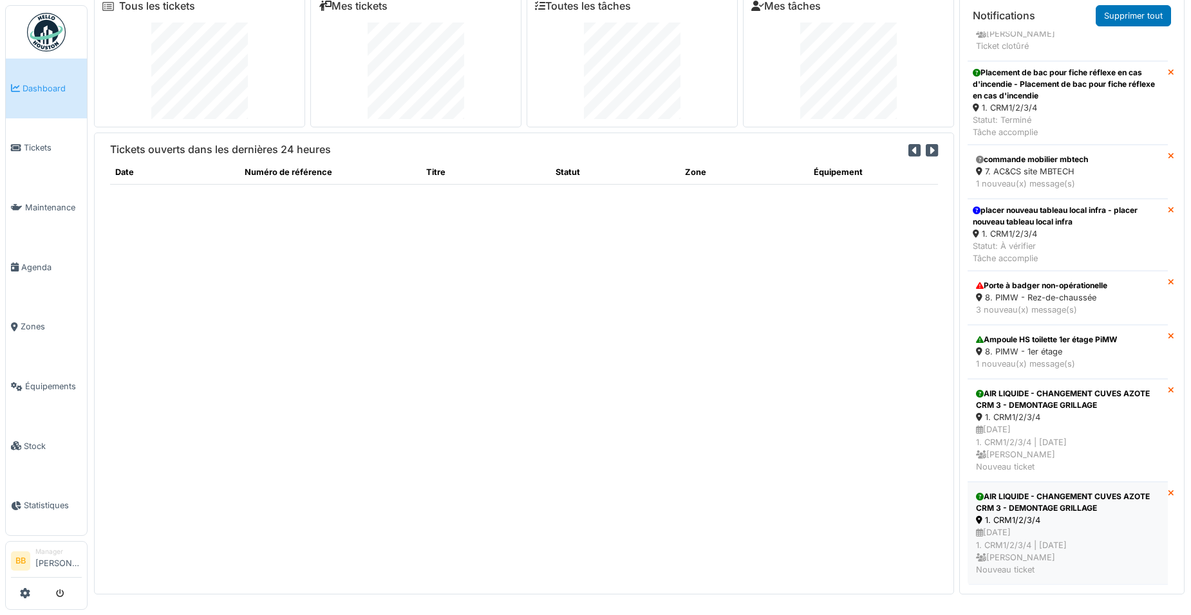
click at [1049, 514] on div "1. CRM1/2/3/4" at bounding box center [1067, 520] width 183 height 12
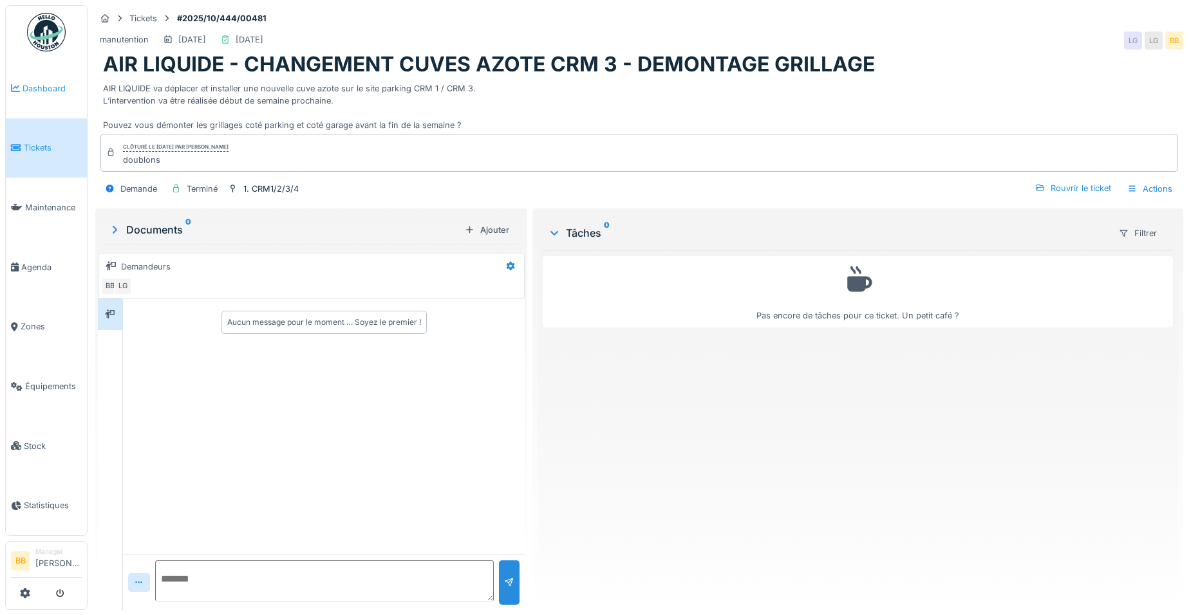
click at [48, 82] on span "Dashboard" at bounding box center [52, 88] width 59 height 12
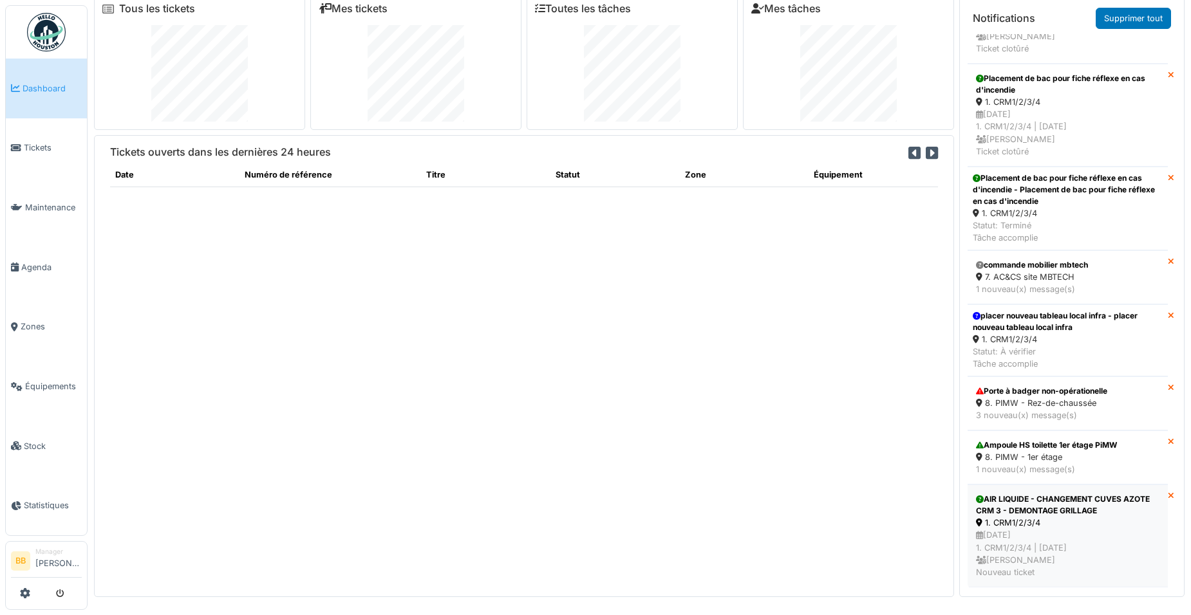
scroll to position [14, 0]
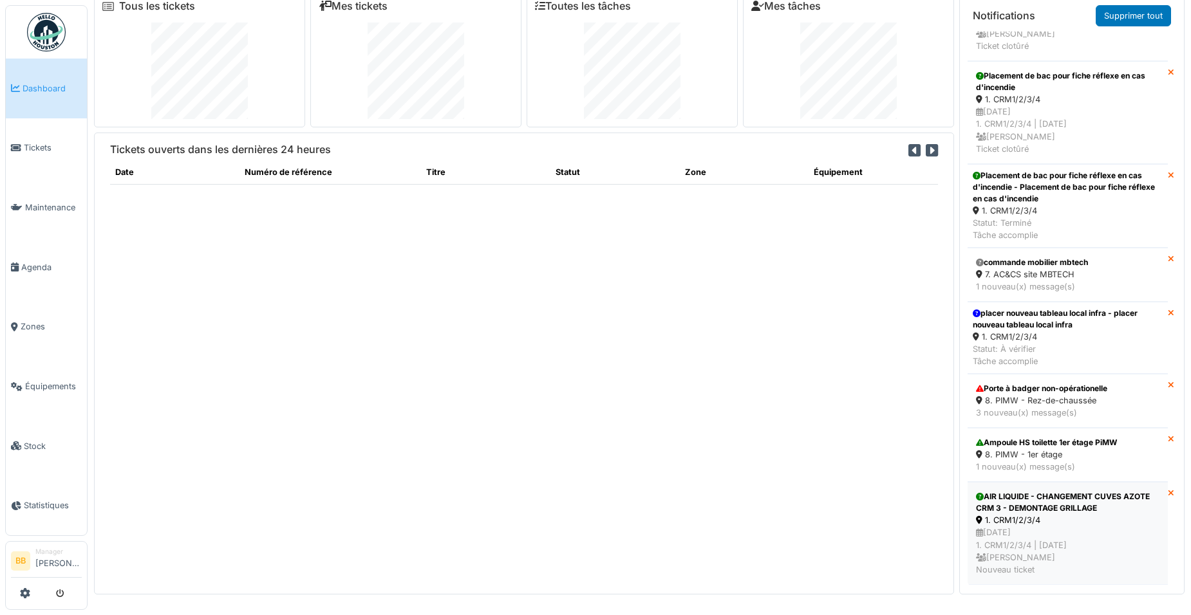
click at [1075, 514] on div "1. CRM1/2/3/4" at bounding box center [1067, 520] width 183 height 12
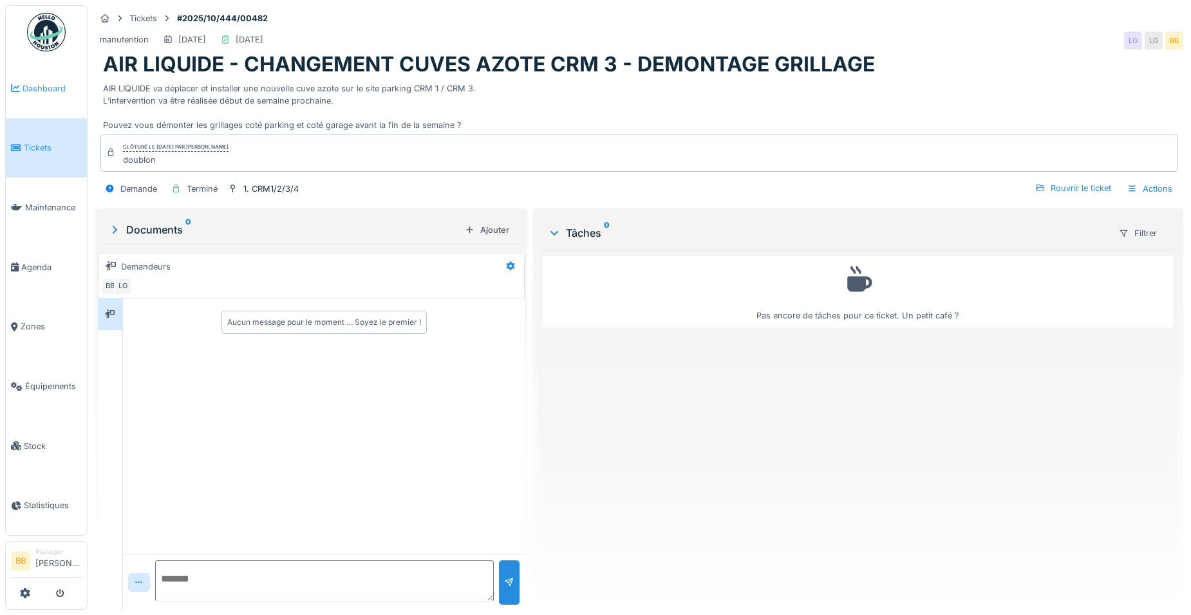
click at [46, 94] on link "Dashboard" at bounding box center [46, 89] width 81 height 60
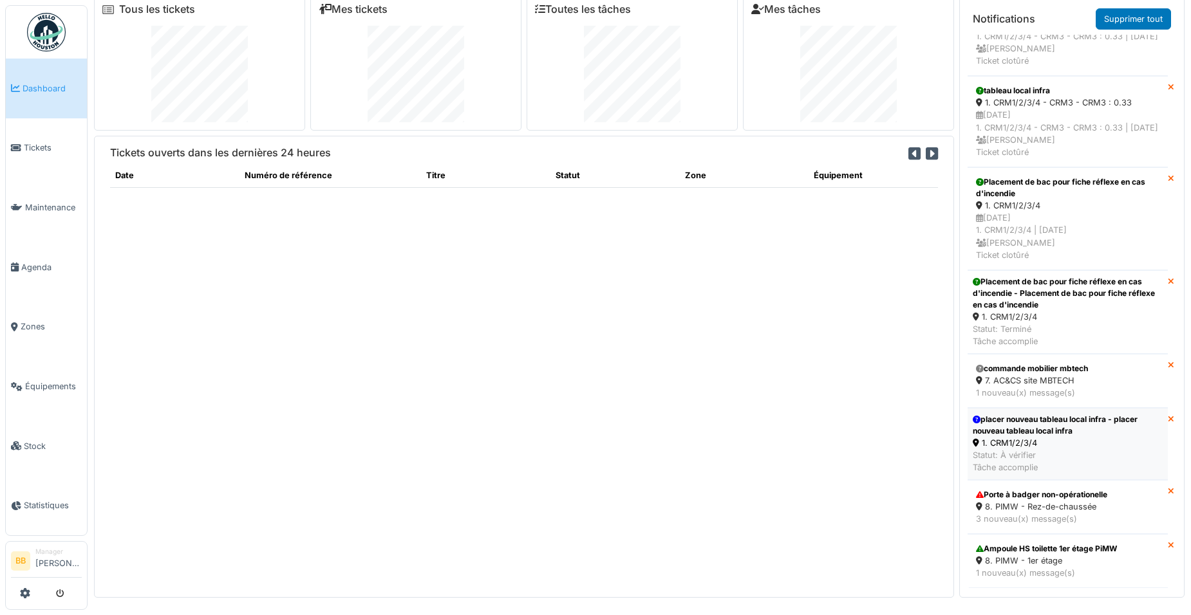
scroll to position [14, 0]
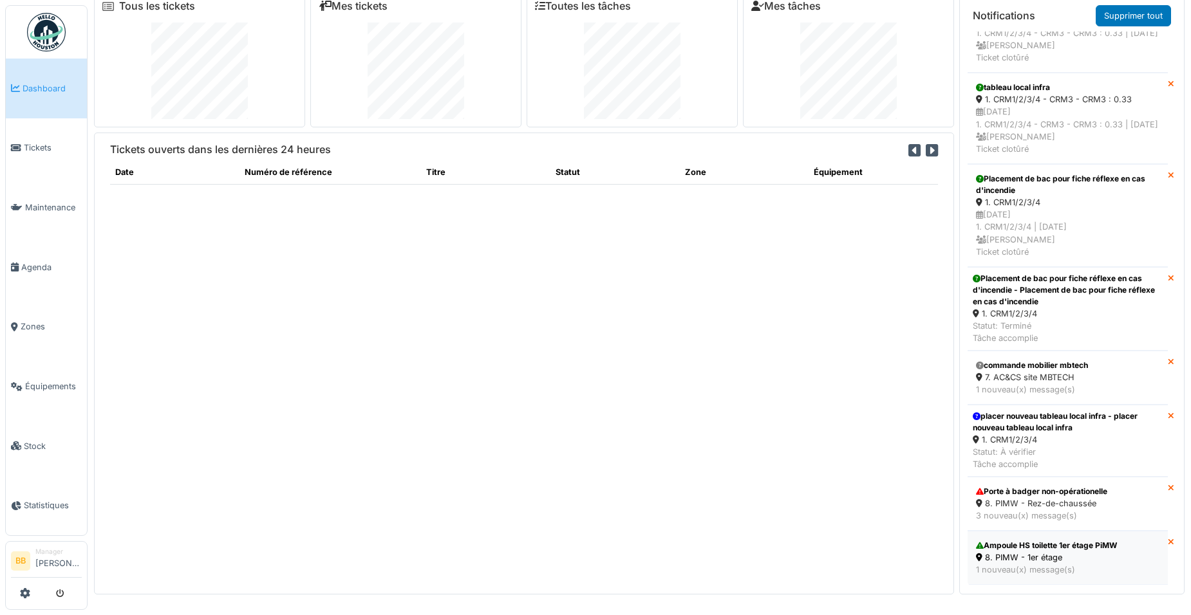
click at [1024, 540] on div "Ampoule HS toilette 1er étage PiMW" at bounding box center [1067, 546] width 183 height 12
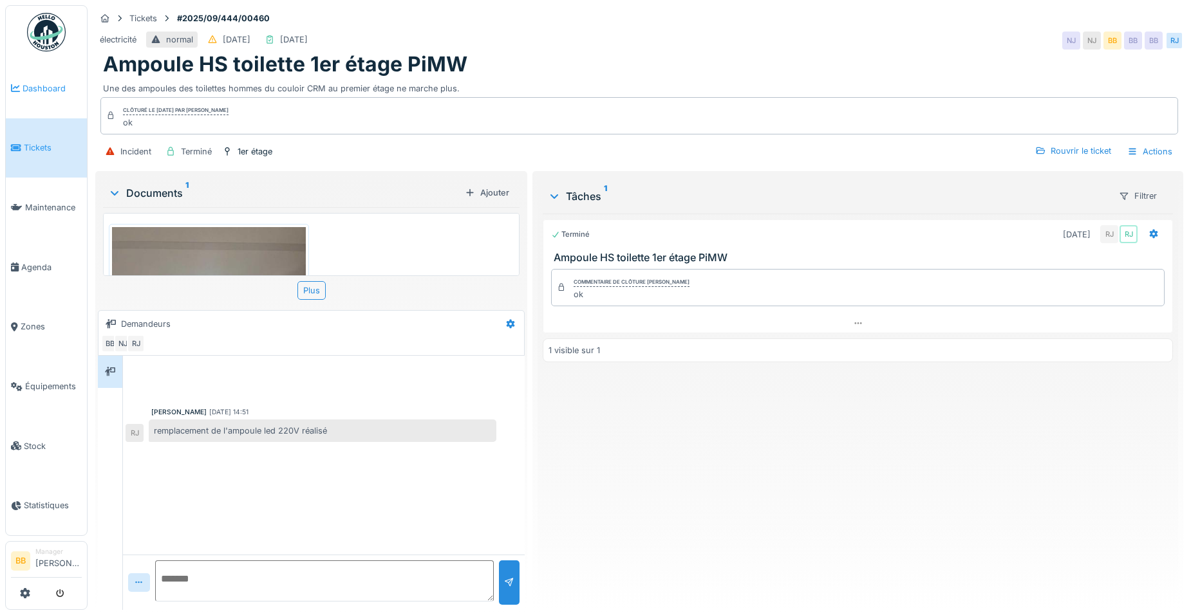
click at [52, 94] on link "Dashboard" at bounding box center [46, 89] width 81 height 60
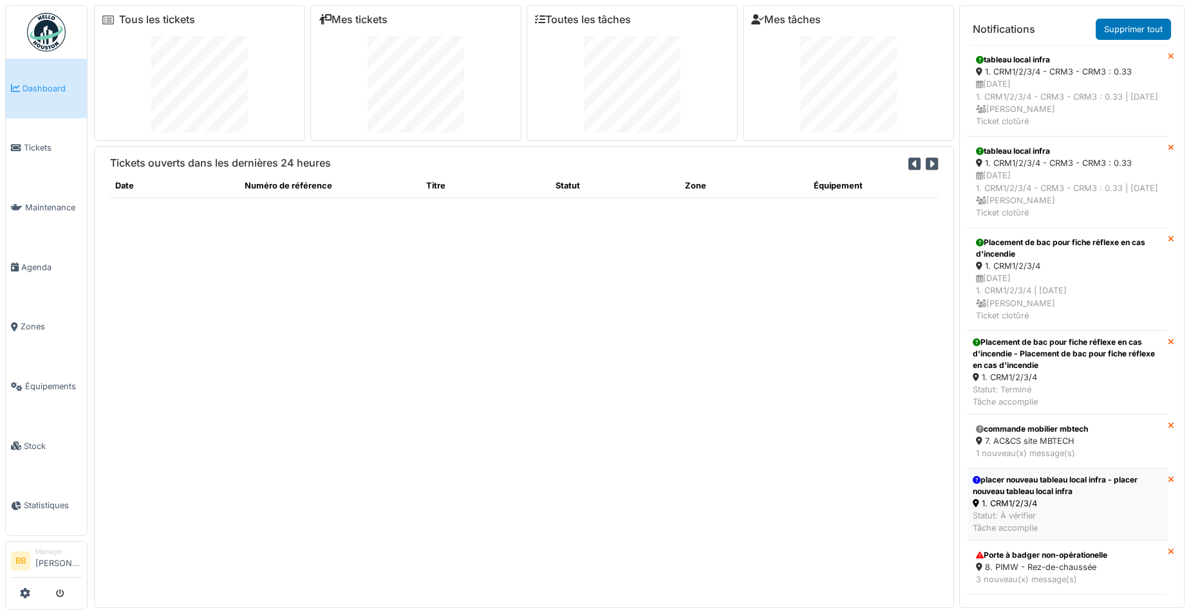
scroll to position [30, 0]
click at [1046, 561] on div "8. PIMW - Rez-de-chaussée" at bounding box center [1067, 567] width 183 height 12
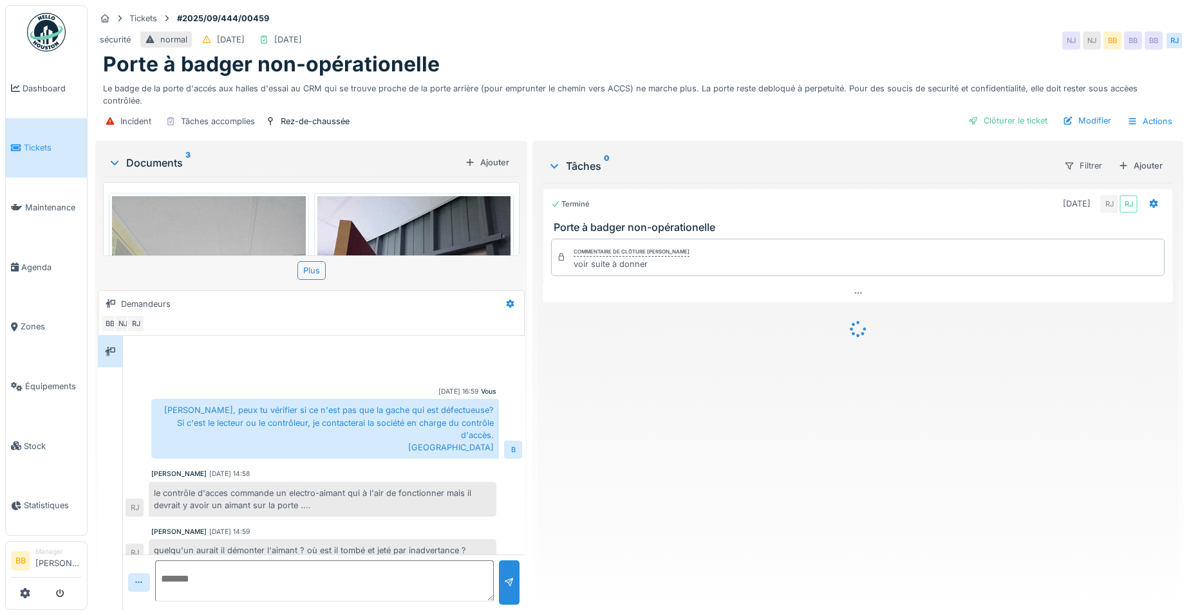
scroll to position [71, 0]
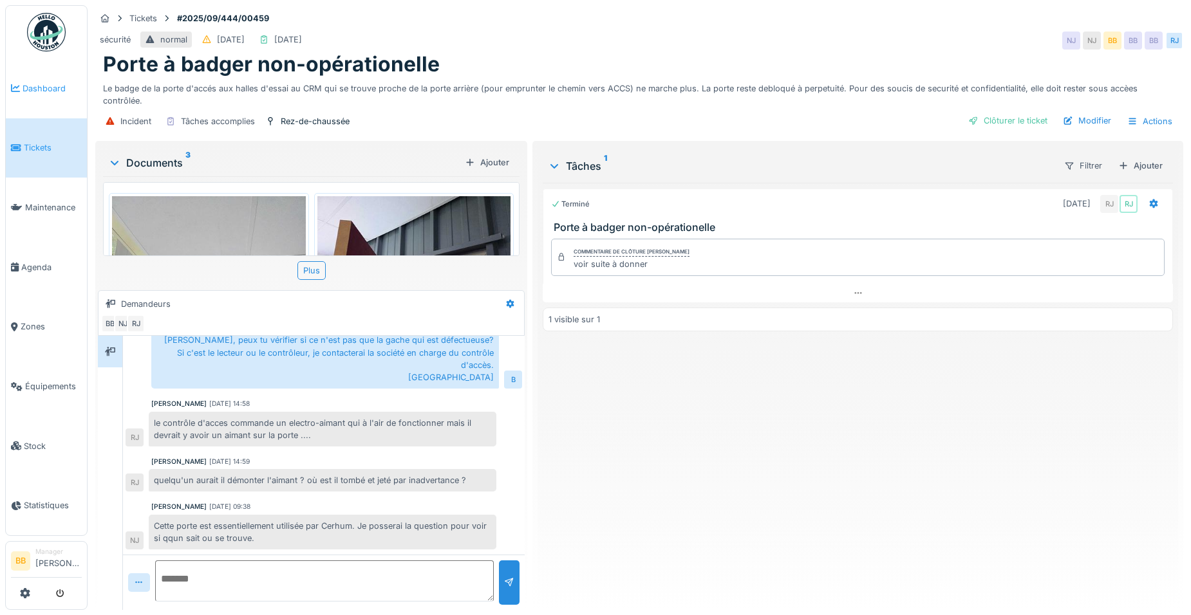
click at [19, 97] on link "Dashboard" at bounding box center [46, 89] width 81 height 60
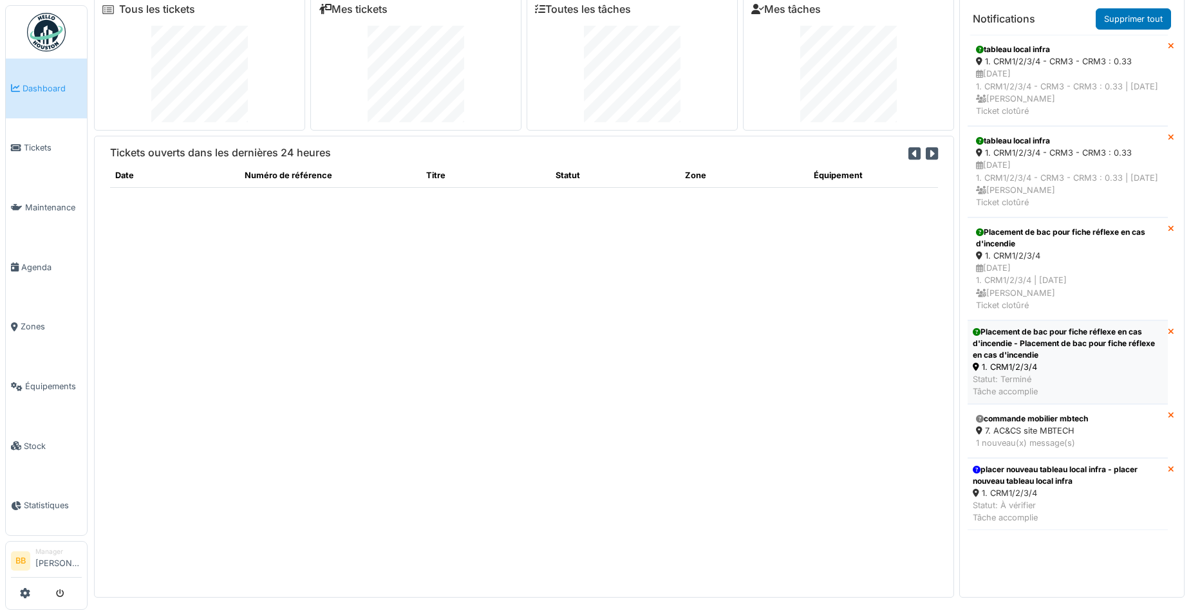
scroll to position [14, 0]
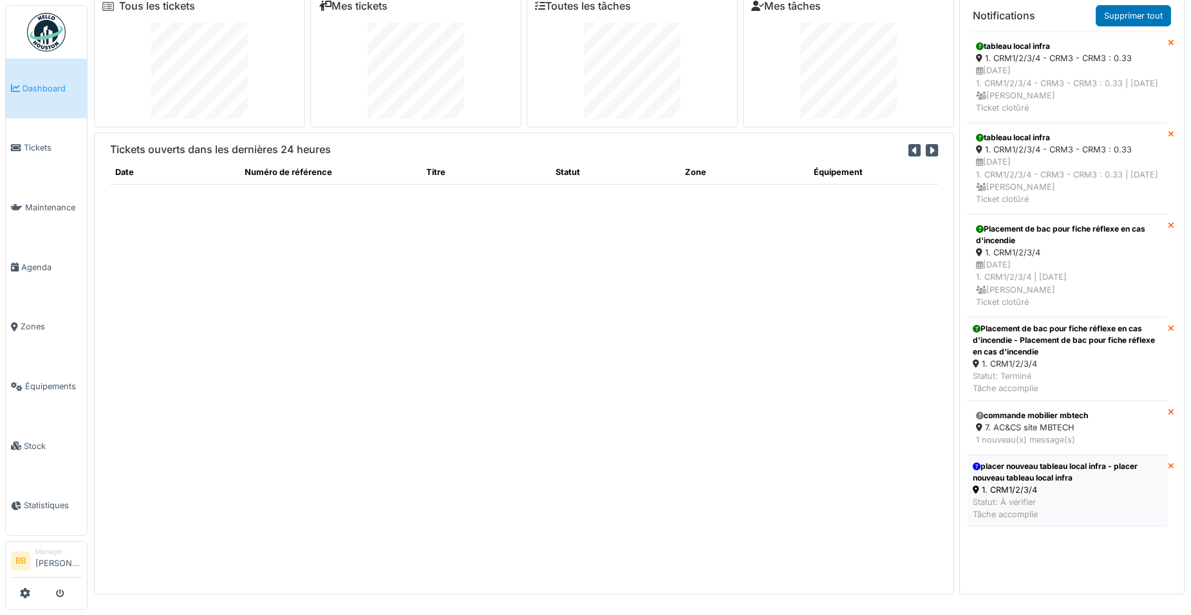
click at [1075, 484] on div "placer nouveau tableau local infra - placer nouveau tableau local infra" at bounding box center [1068, 472] width 190 height 23
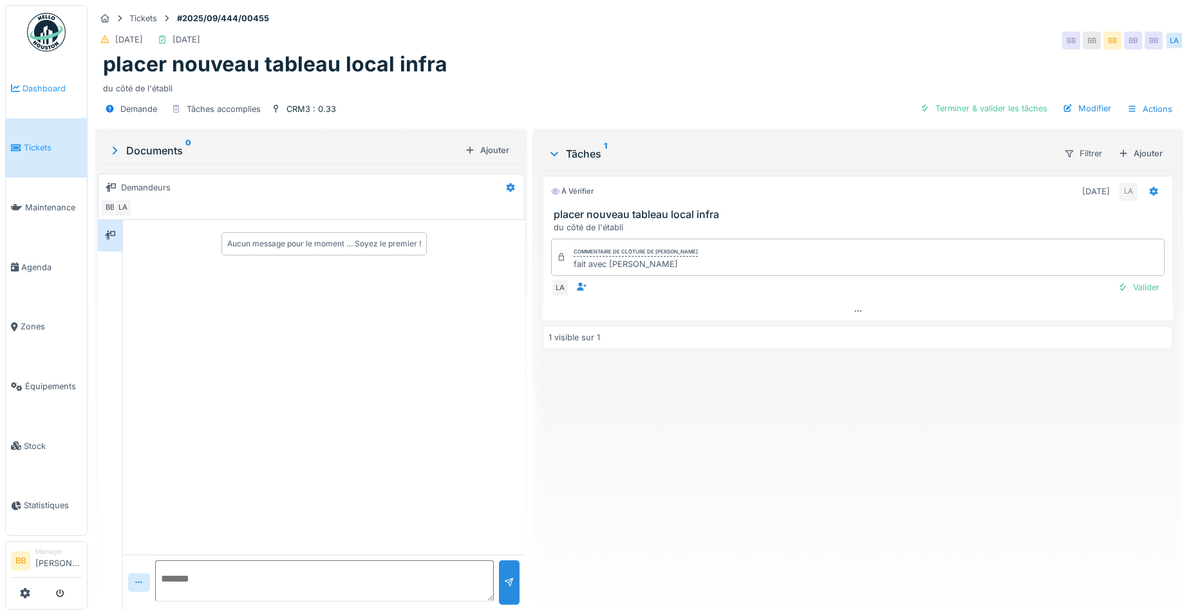
click at [45, 96] on link "Dashboard" at bounding box center [46, 89] width 81 height 60
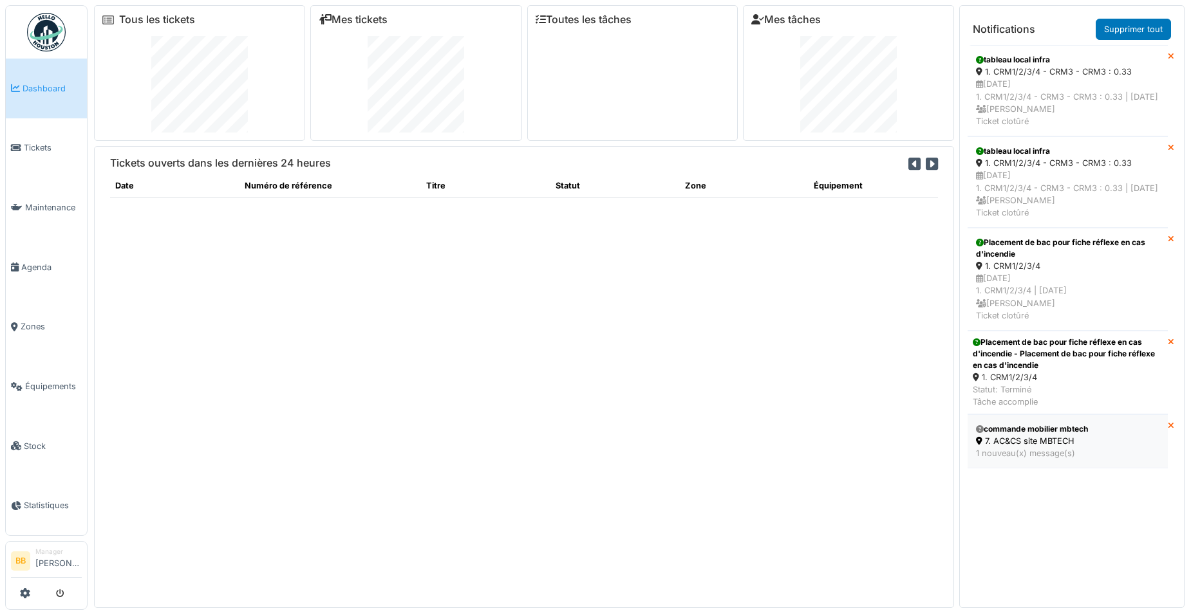
click at [1078, 435] on div "commande mobilier mbtech" at bounding box center [1067, 430] width 183 height 12
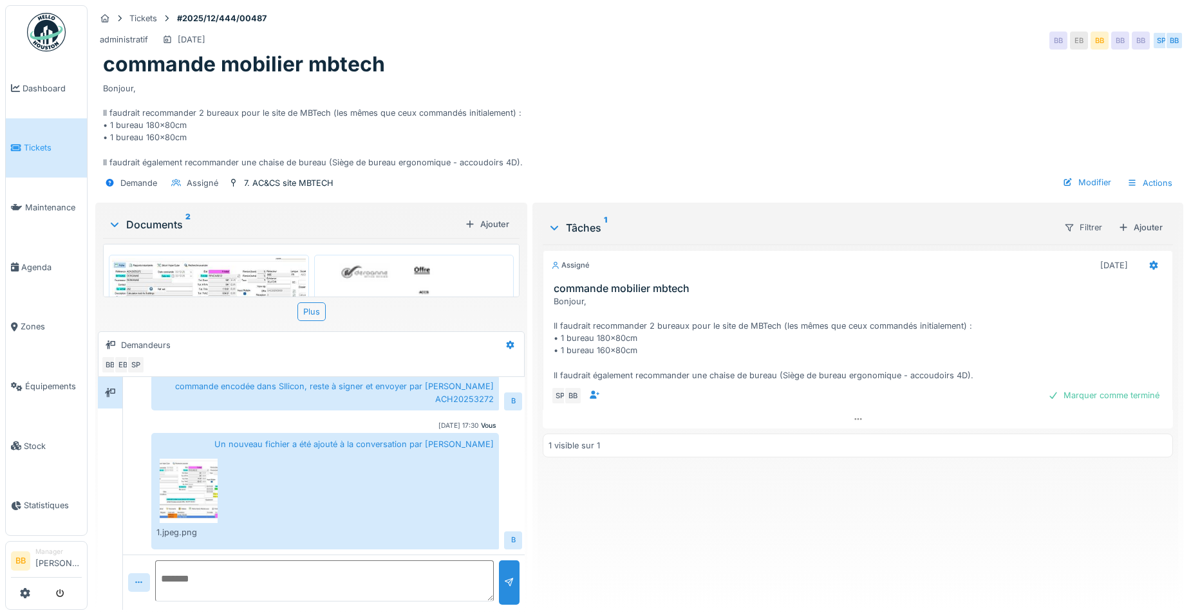
scroll to position [386, 0]
click at [67, 92] on span "Dashboard" at bounding box center [52, 88] width 59 height 12
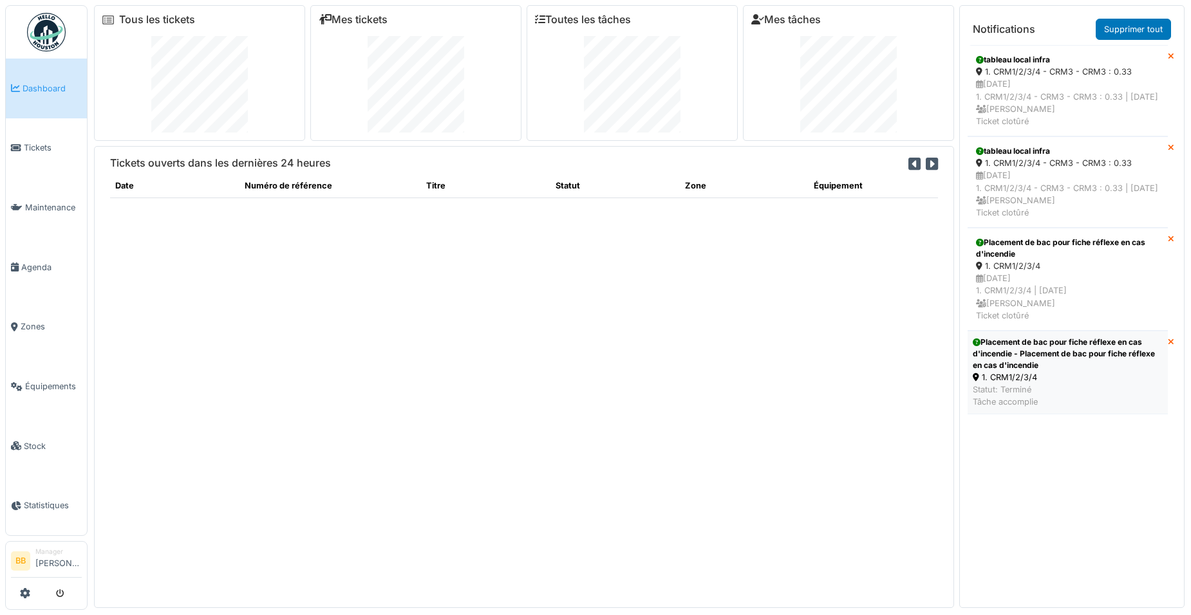
click at [1083, 371] on div "Placement de bac pour fiche réflexe en cas d'incendie - Placement de bac pour f…" at bounding box center [1068, 354] width 190 height 35
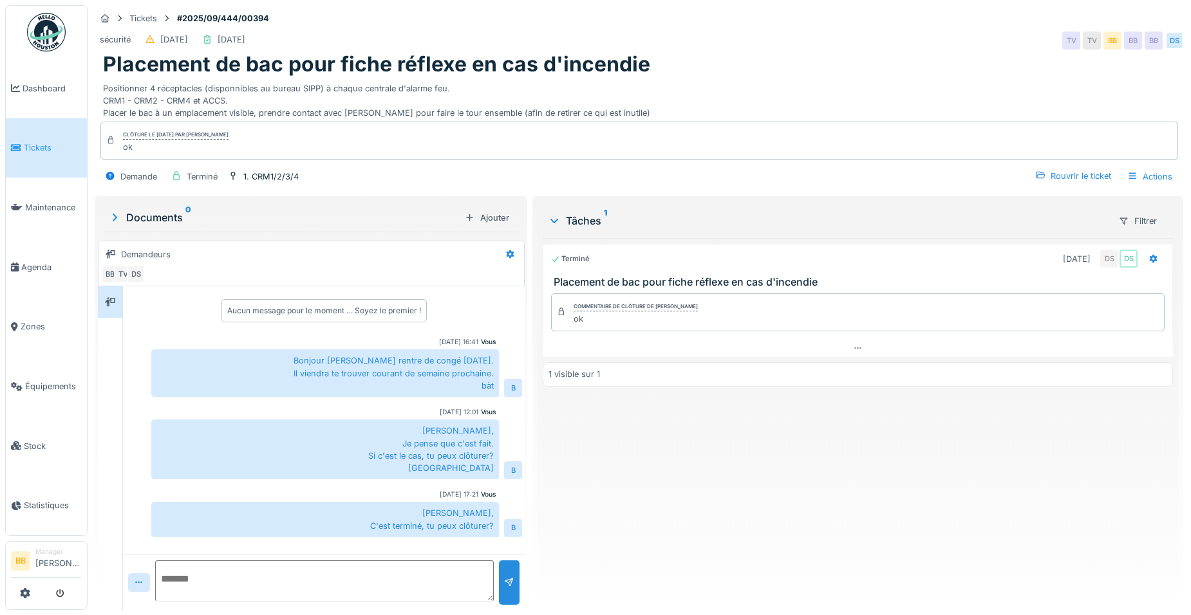
scroll to position [10, 0]
click at [59, 87] on span "Dashboard" at bounding box center [52, 88] width 59 height 12
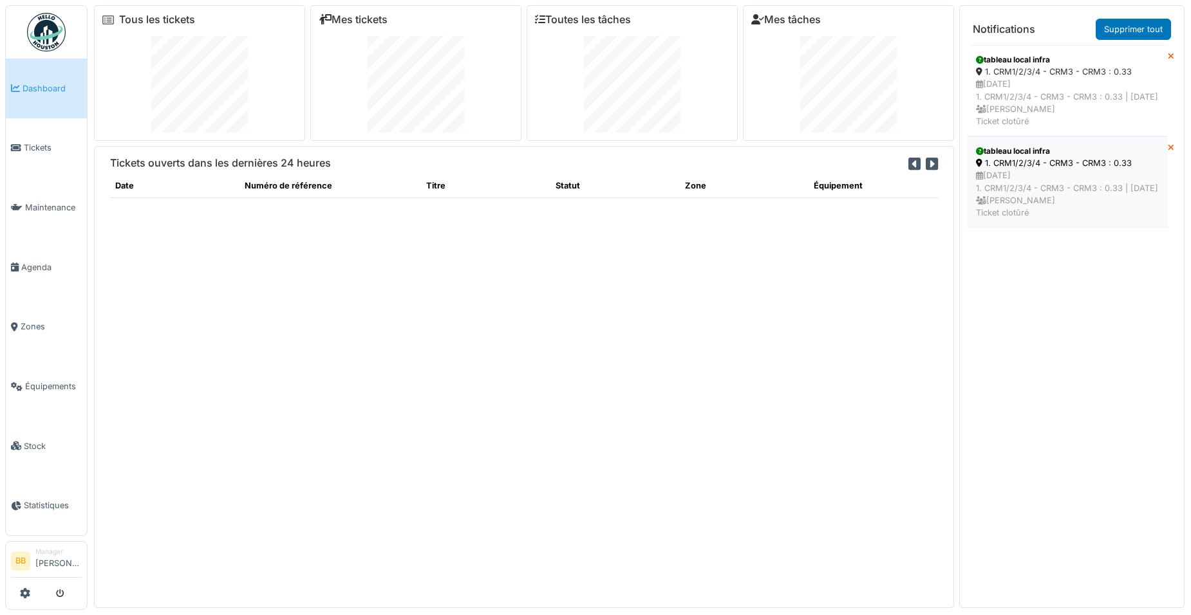
click at [1100, 169] on div "1. CRM1/2/3/4 - CRM3 - CRM3 : 0.33" at bounding box center [1067, 163] width 183 height 12
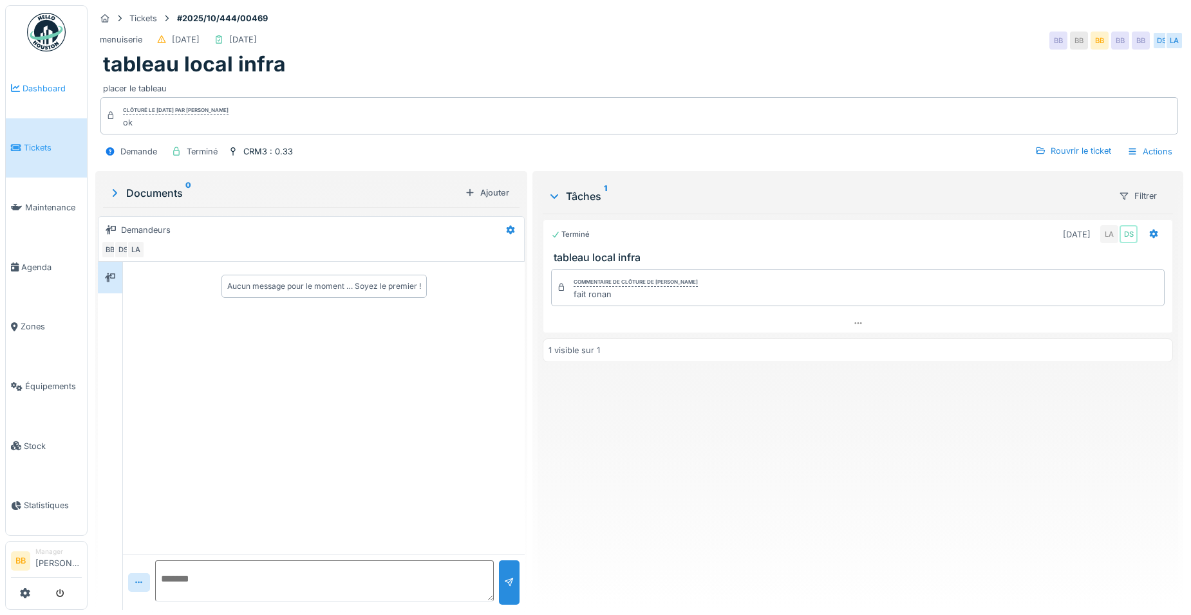
click at [33, 77] on link "Dashboard" at bounding box center [46, 89] width 81 height 60
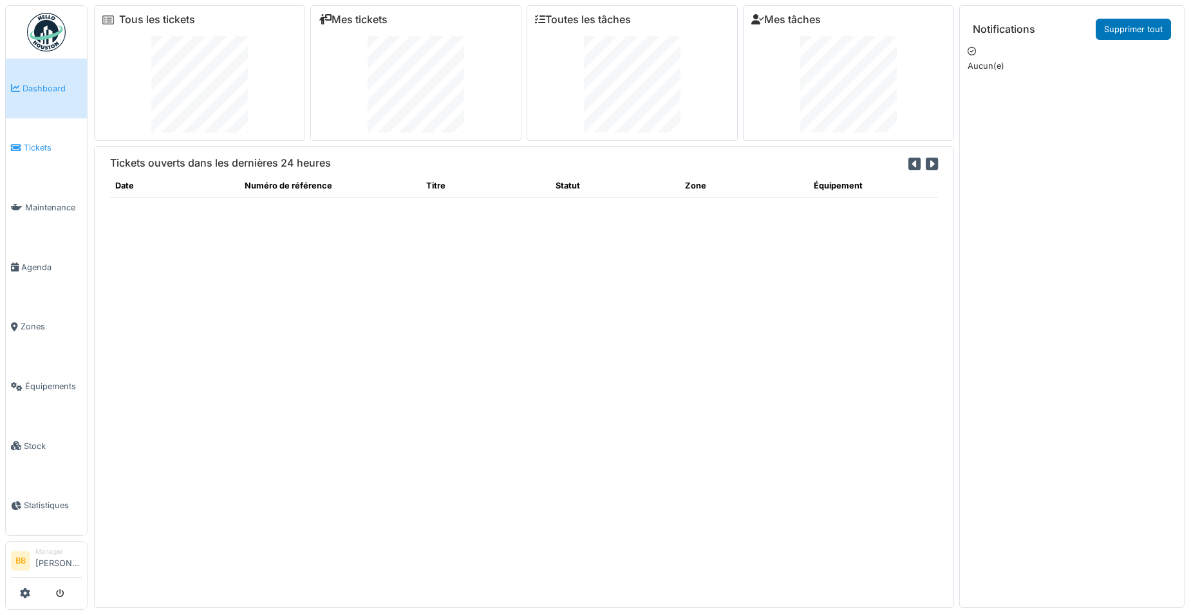
click at [49, 149] on span "Tickets" at bounding box center [53, 148] width 58 height 12
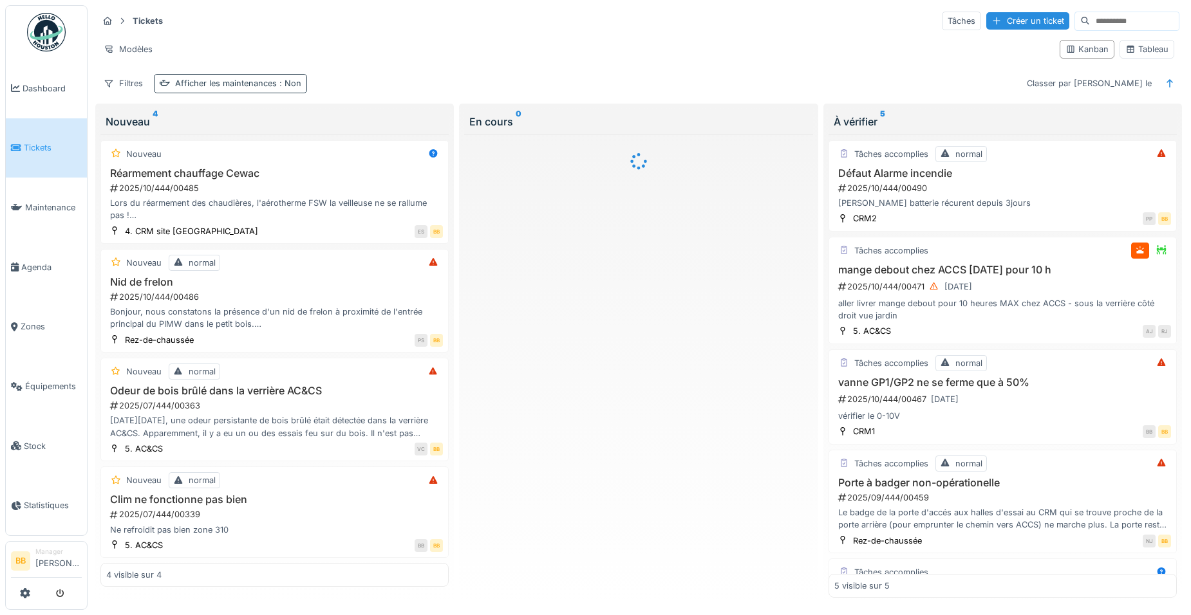
click at [285, 86] on span ": Non" at bounding box center [289, 84] width 24 height 10
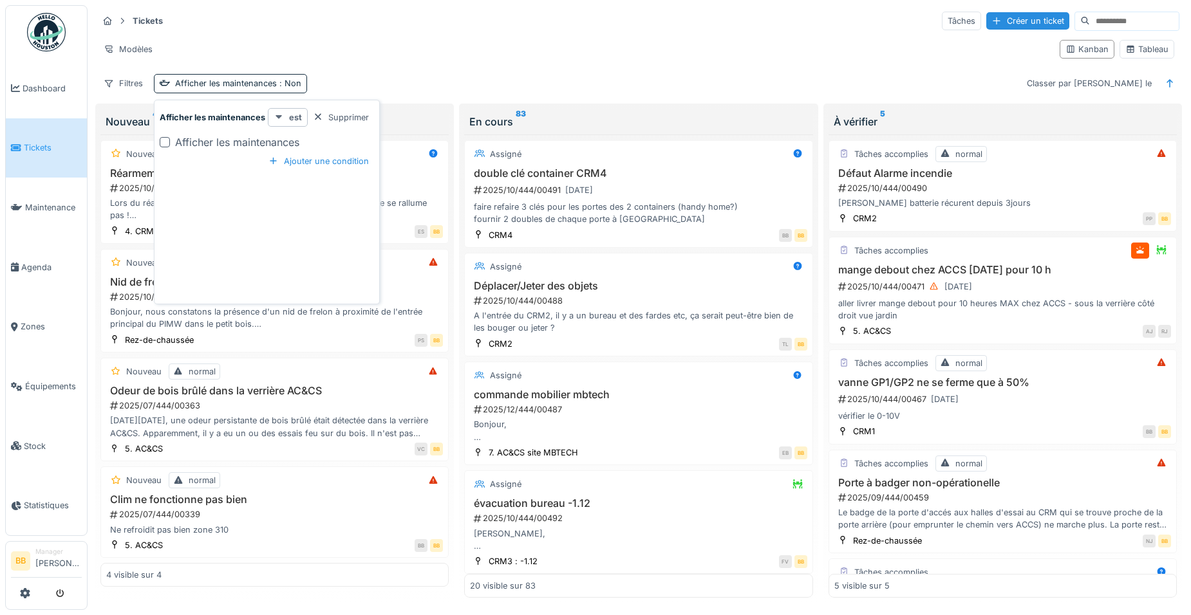
click at [285, 120] on div "est" at bounding box center [288, 117] width 40 height 19
click at [328, 165] on div "Ajouter une condition" at bounding box center [318, 161] width 111 height 17
click at [318, 117] on div at bounding box center [318, 117] width 10 height 12
click at [297, 160] on div "Ajouter une condition" at bounding box center [318, 161] width 111 height 17
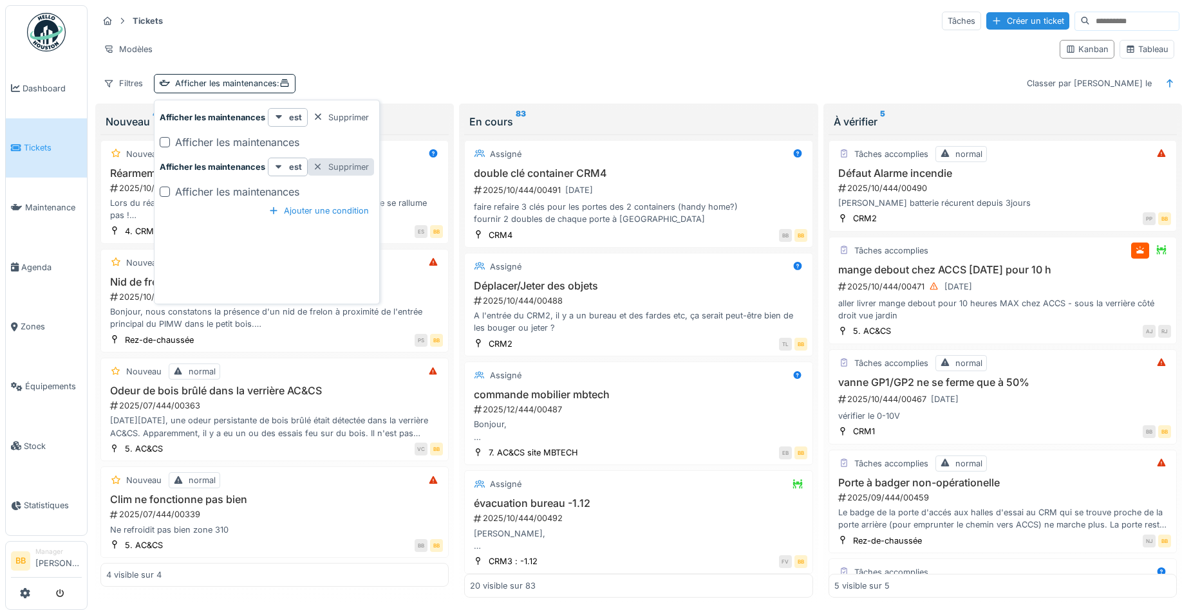
click at [341, 166] on div "Supprimer" at bounding box center [341, 166] width 66 height 17
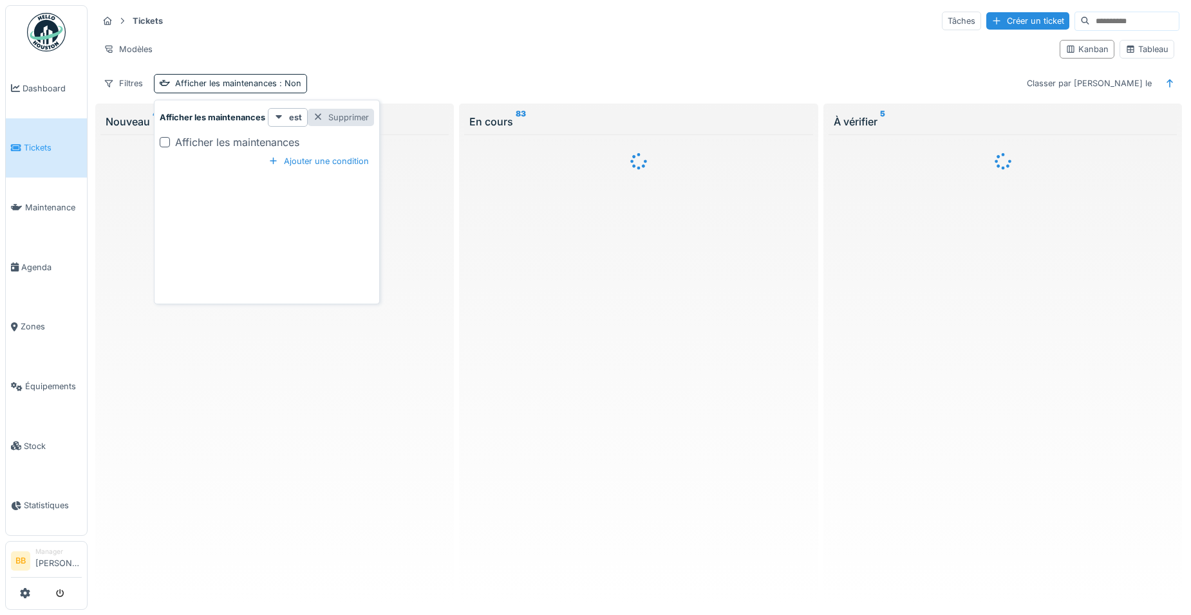
click at [341, 118] on div "Supprimer" at bounding box center [341, 117] width 66 height 17
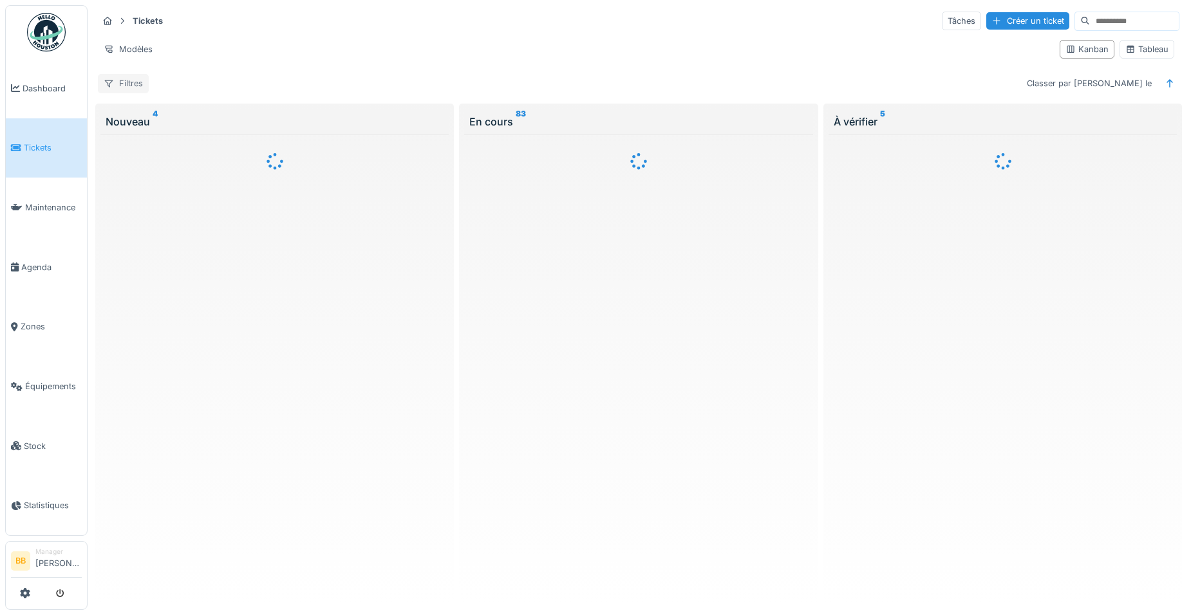
click at [112, 84] on icon at bounding box center [109, 83] width 10 height 8
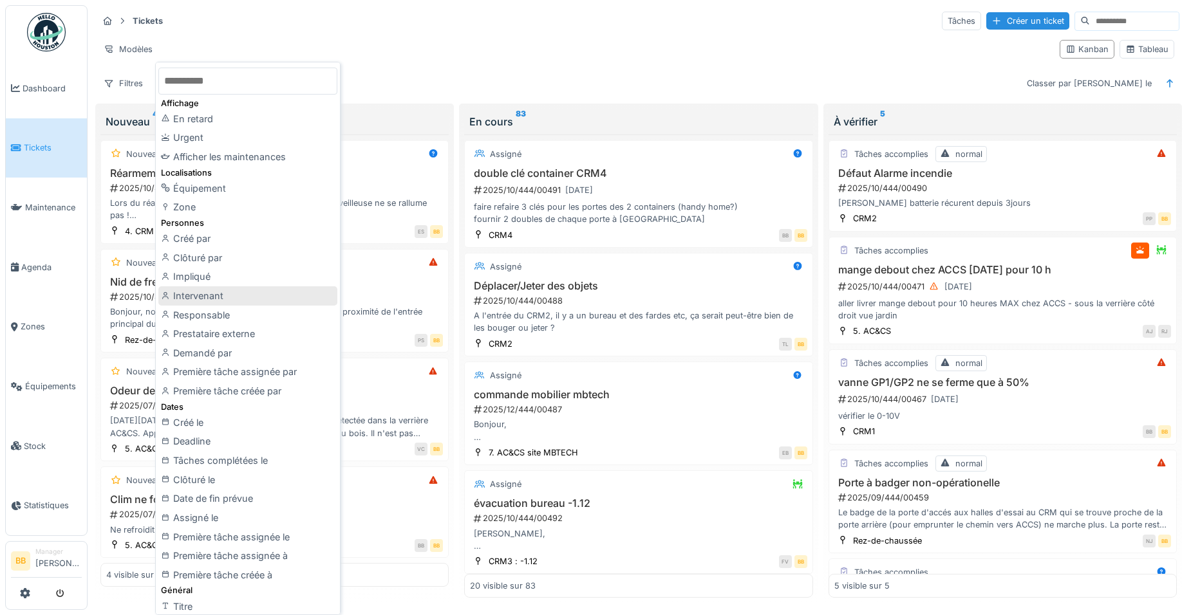
click at [185, 294] on div "Intervenant" at bounding box center [247, 295] width 179 height 19
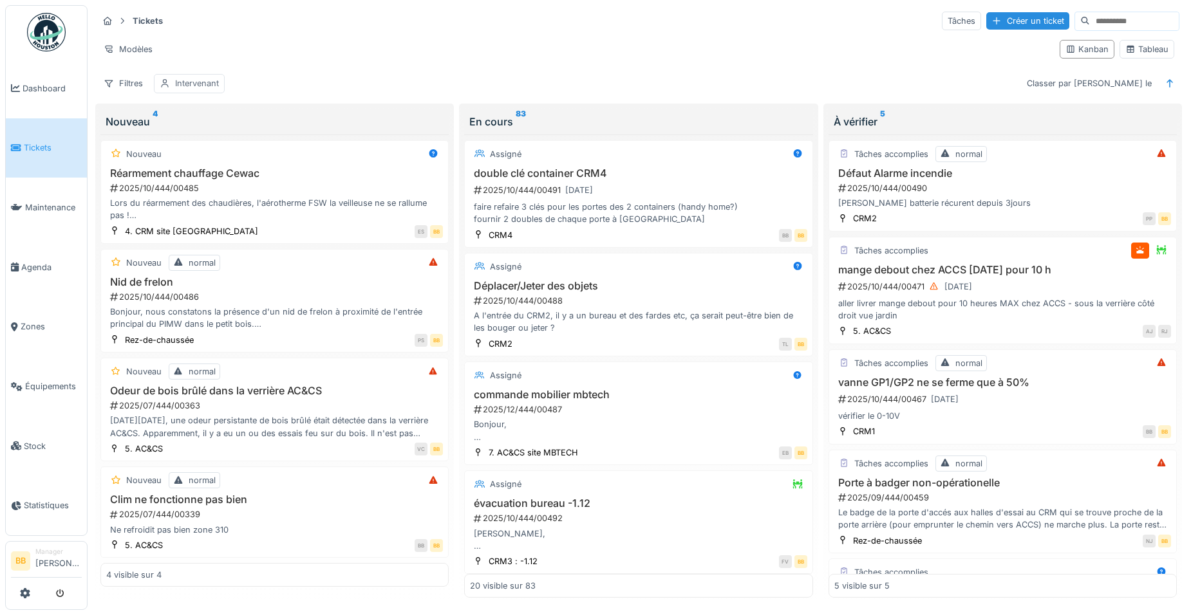
click at [212, 82] on div "Intervenant" at bounding box center [197, 83] width 44 height 12
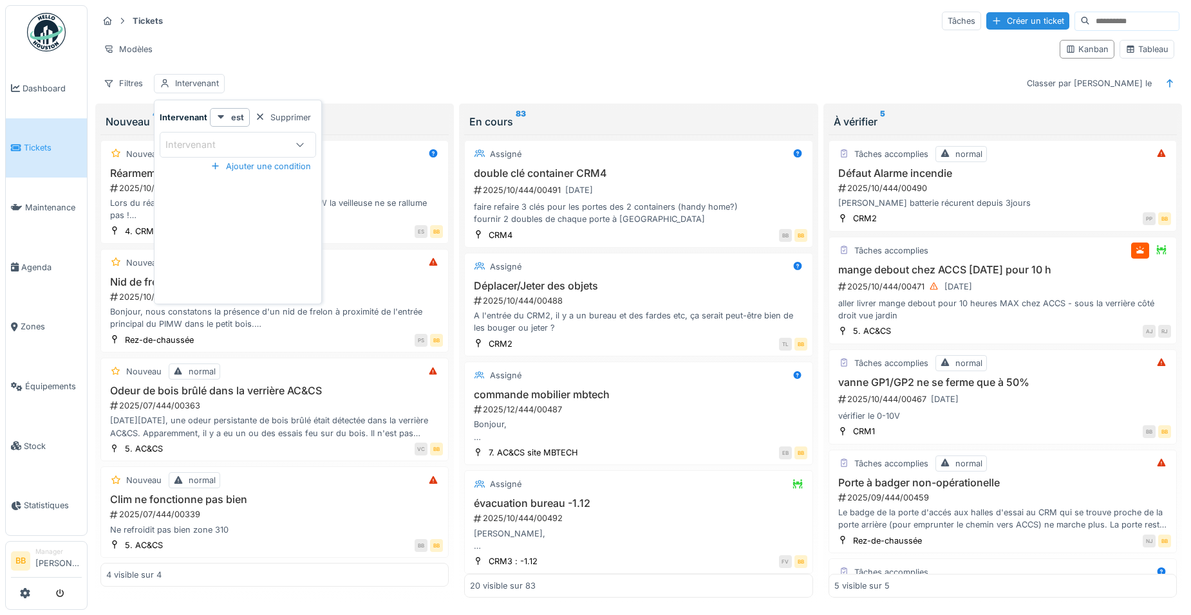
click at [288, 160] on div "Ajouter une condition" at bounding box center [260, 166] width 111 height 17
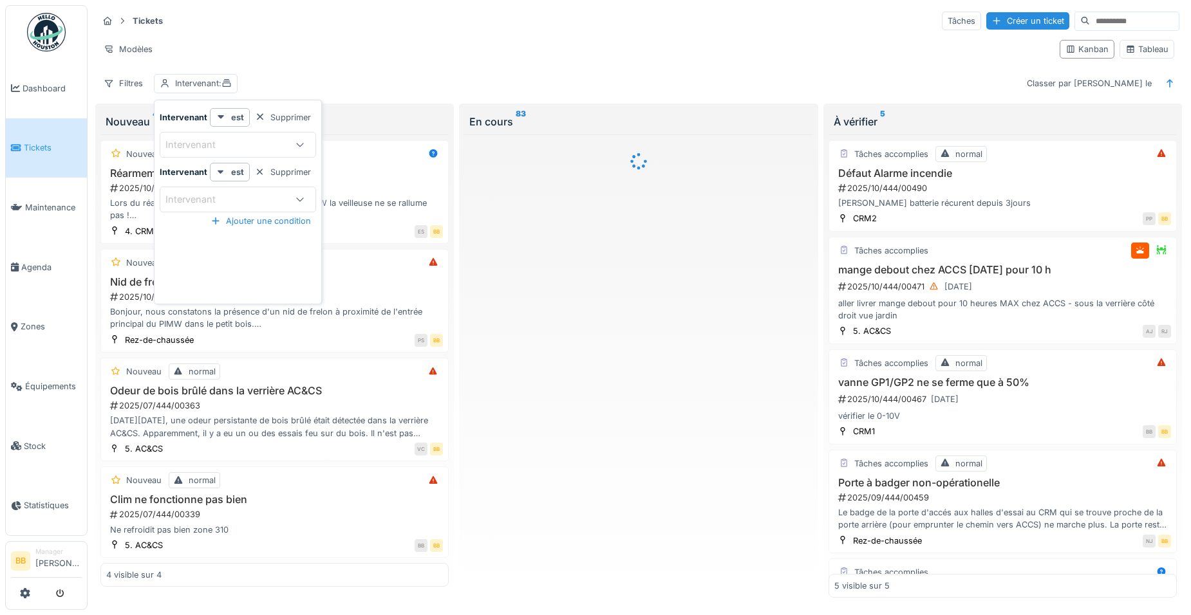
click at [288, 197] on div at bounding box center [300, 199] width 31 height 24
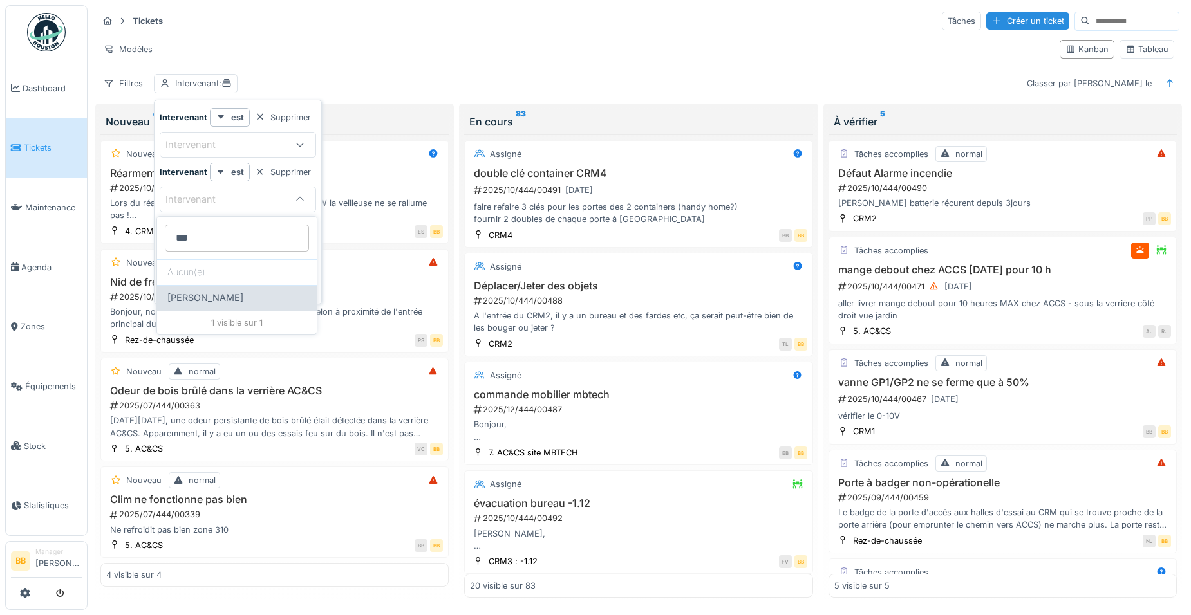
type input "***"
click at [263, 304] on div "Daniel Spiteri" at bounding box center [236, 298] width 139 height 14
type input "*****"
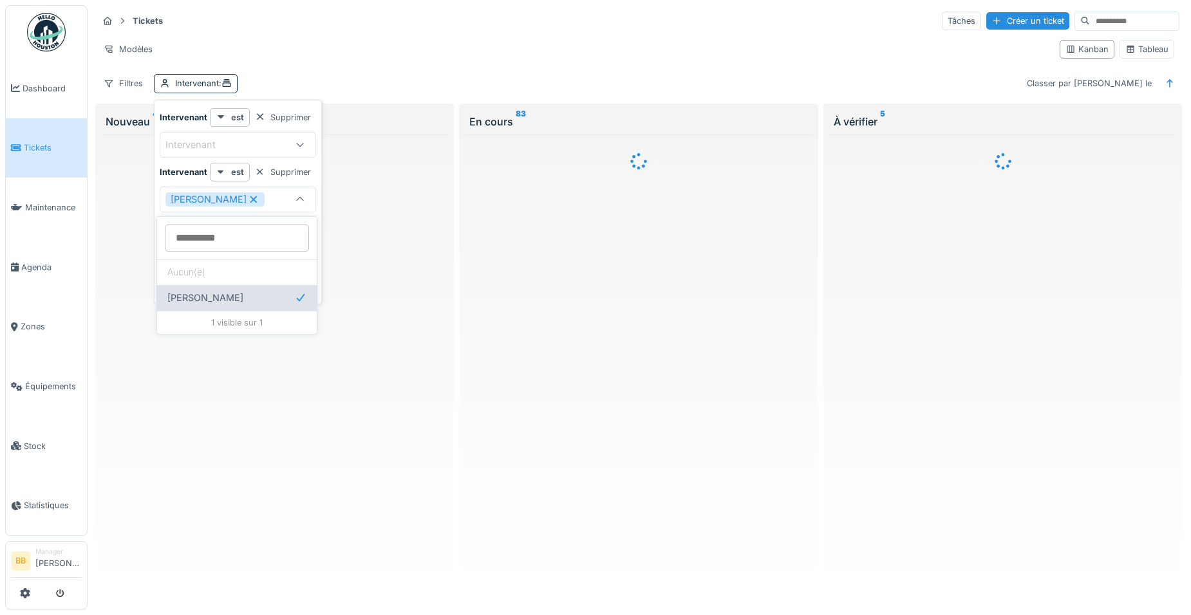
click at [253, 299] on div "Daniel Spiteri" at bounding box center [236, 298] width 139 height 14
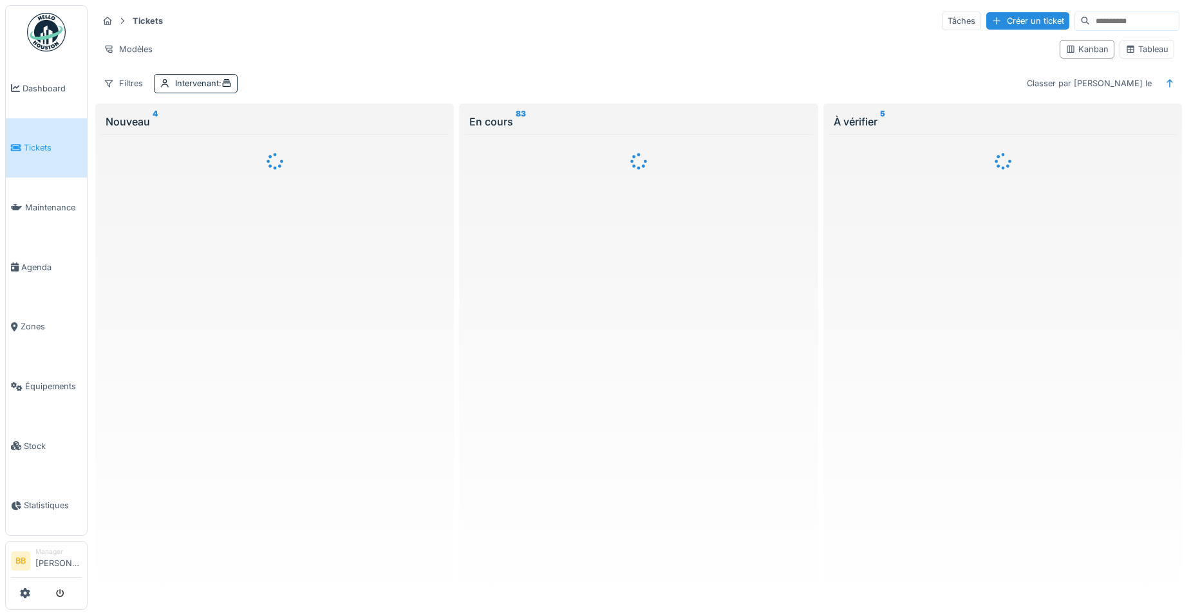
click at [615, 32] on div "Tickets Tâches Créer un ticket" at bounding box center [638, 20] width 1081 height 21
click at [178, 86] on div "Intervenant :" at bounding box center [203, 83] width 57 height 12
click at [295, 147] on icon at bounding box center [300, 144] width 10 height 8
type input "***"
click at [250, 253] on div "Daniel Spiteri" at bounding box center [237, 243] width 160 height 26
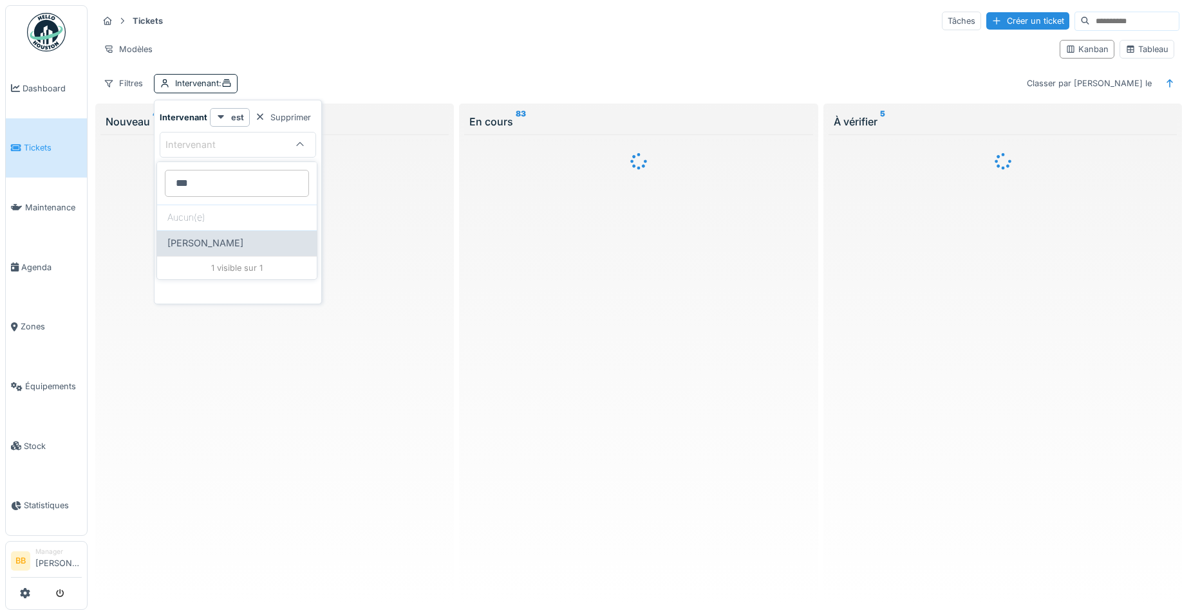
type input "*****"
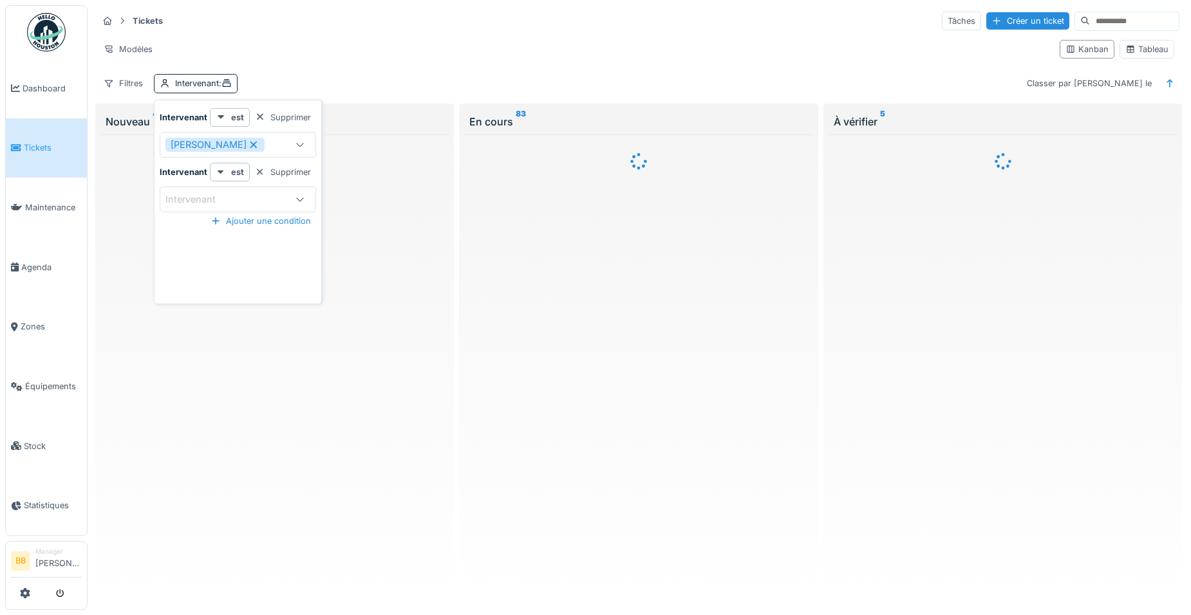
click at [279, 267] on div "Intervenant est Supprimer Daniel Spiteri ***** Intervenant est Supprimer Interv…" at bounding box center [238, 204] width 162 height 193
click at [286, 178] on div "Supprimer" at bounding box center [283, 172] width 66 height 17
click at [393, 80] on div "Filtres Intervenant : Daniel Spiteri Classer par Créé le" at bounding box center [638, 83] width 1081 height 19
